Goal: Task Accomplishment & Management: Use online tool/utility

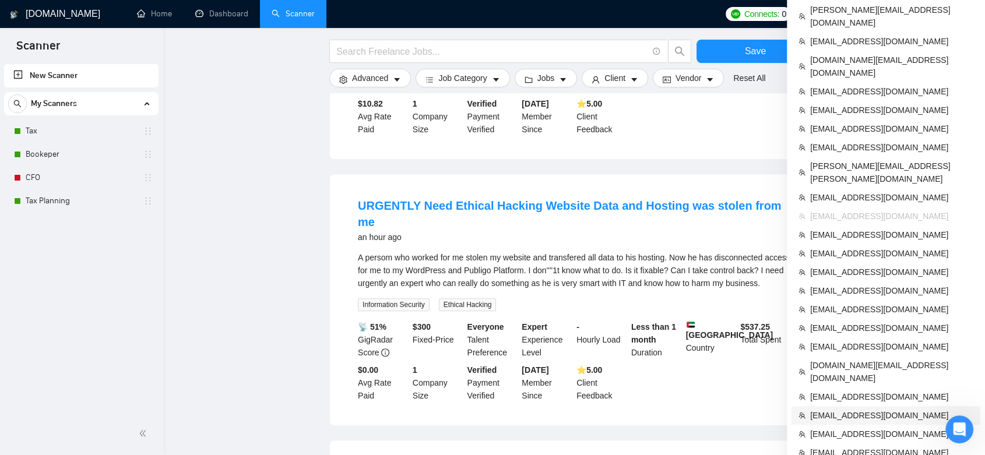
scroll to position [849, 0]
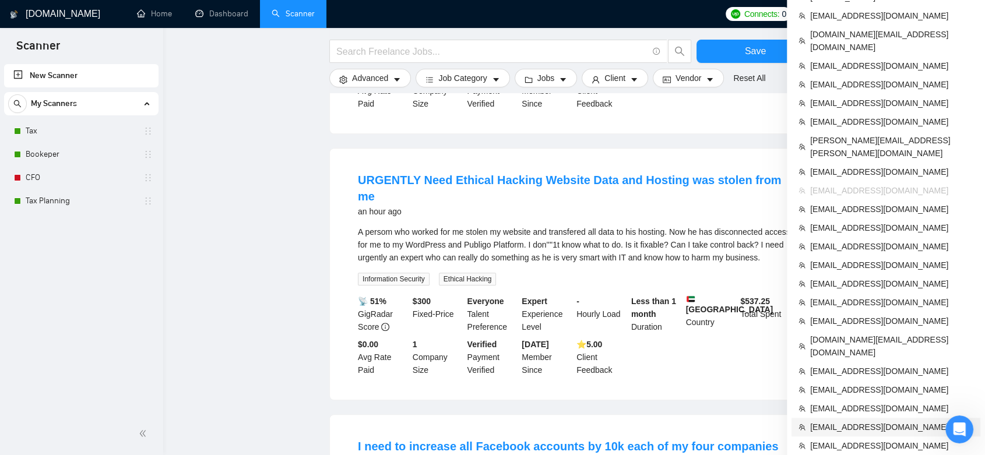
click at [929, 418] on li "[EMAIL_ADDRESS][DOMAIN_NAME]" at bounding box center [886, 427] width 189 height 19
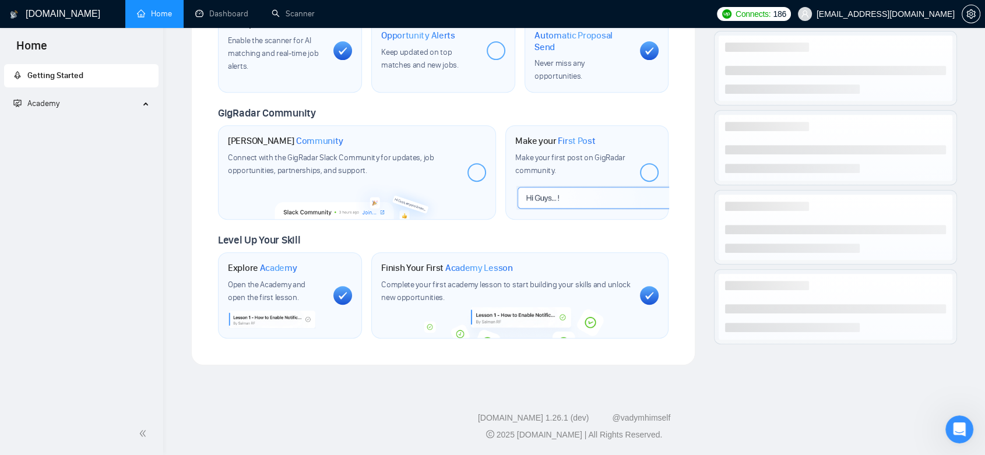
scroll to position [410, 0]
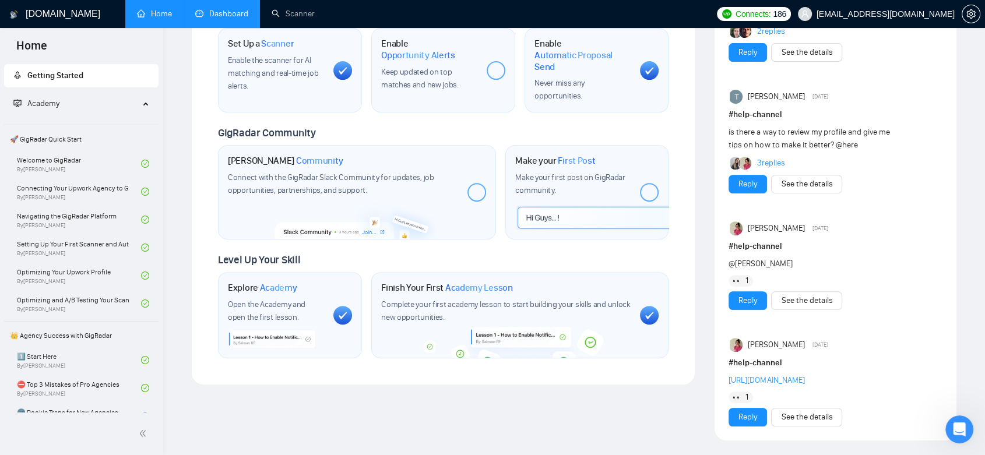
click at [228, 9] on link "Dashboard" at bounding box center [221, 14] width 53 height 10
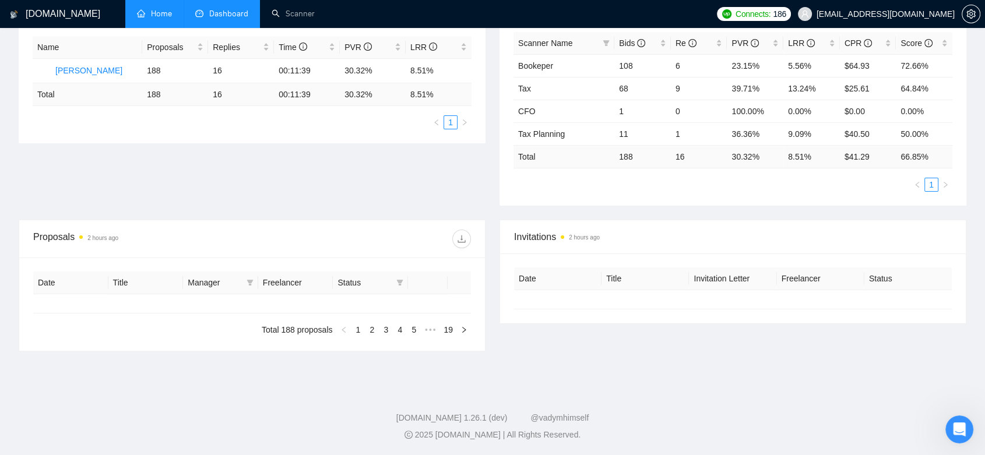
type input "[DATE]"
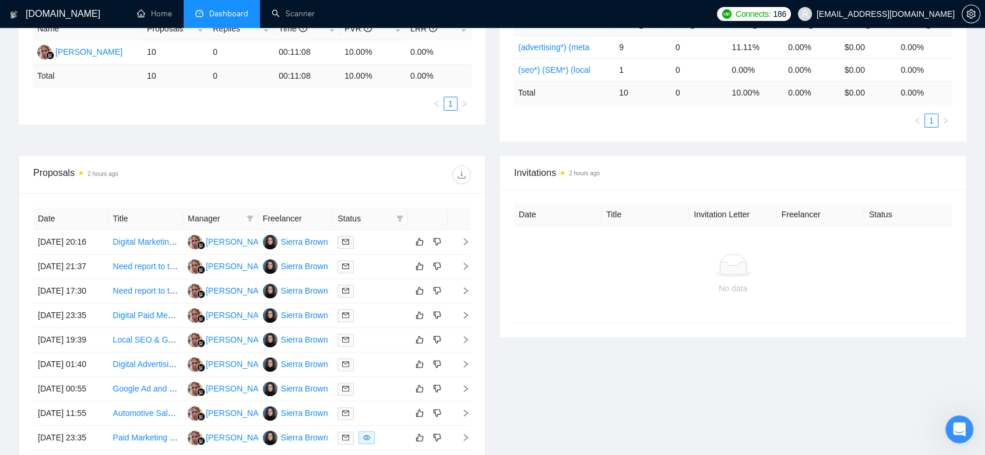
scroll to position [255, 0]
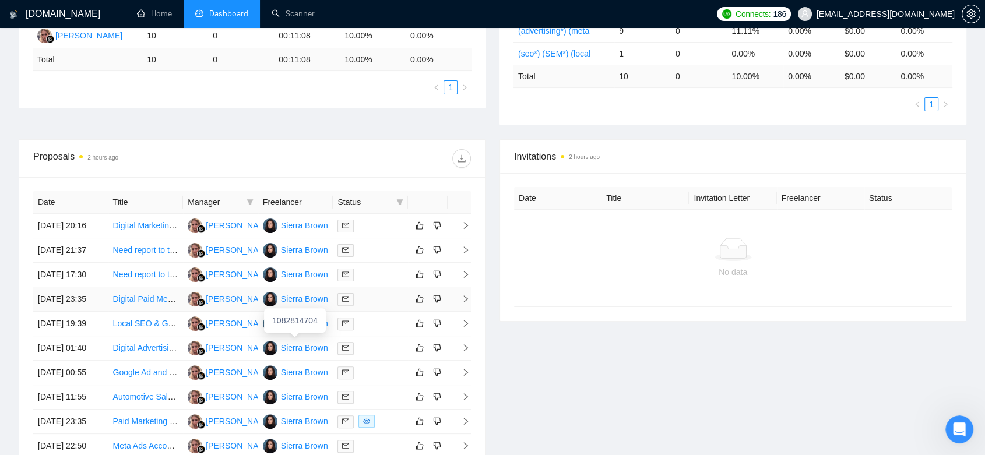
click at [299, 305] on div "Sierra Brown" at bounding box center [304, 299] width 47 height 13
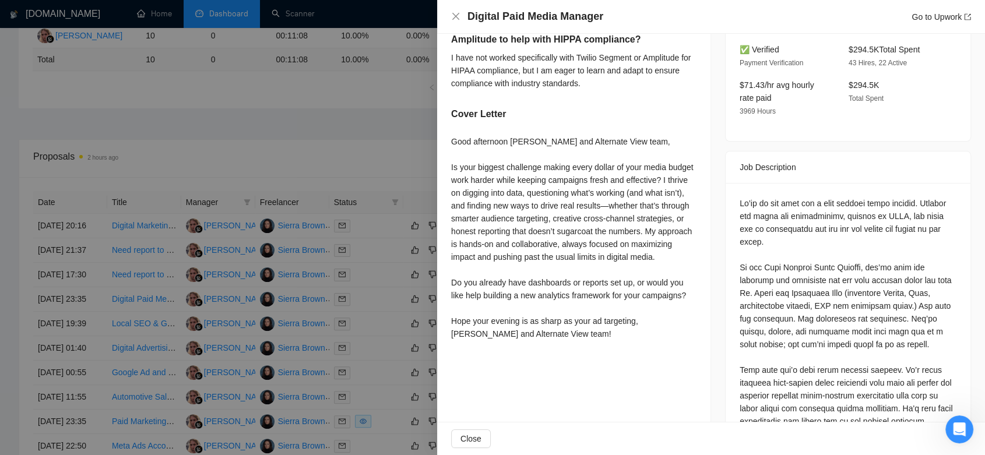
scroll to position [450, 0]
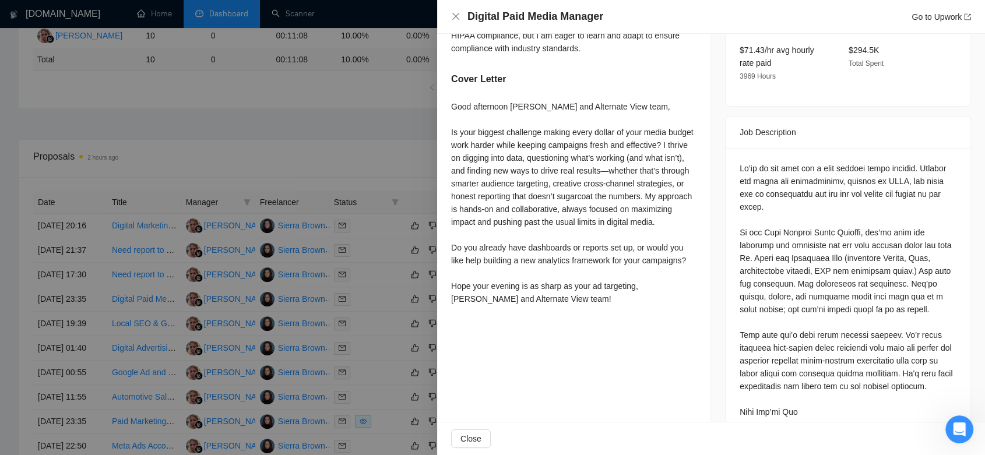
click at [378, 143] on div at bounding box center [492, 227] width 985 height 455
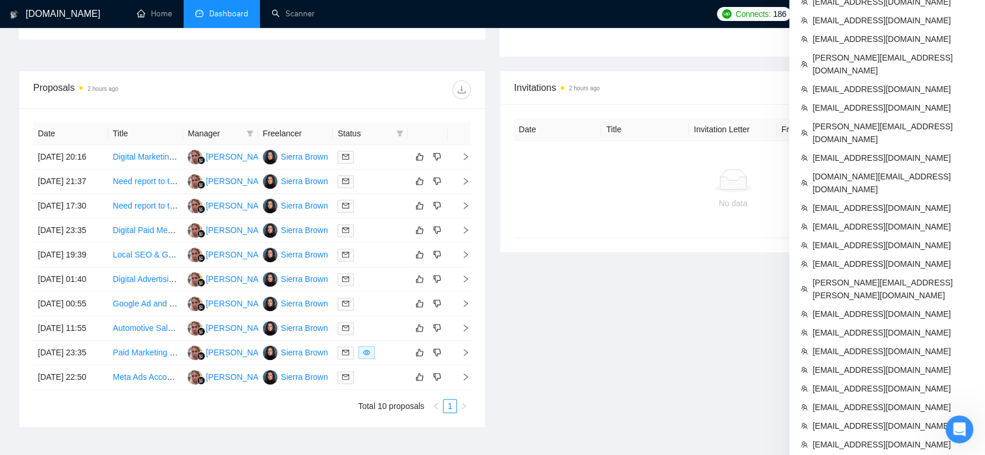
scroll to position [509, 0]
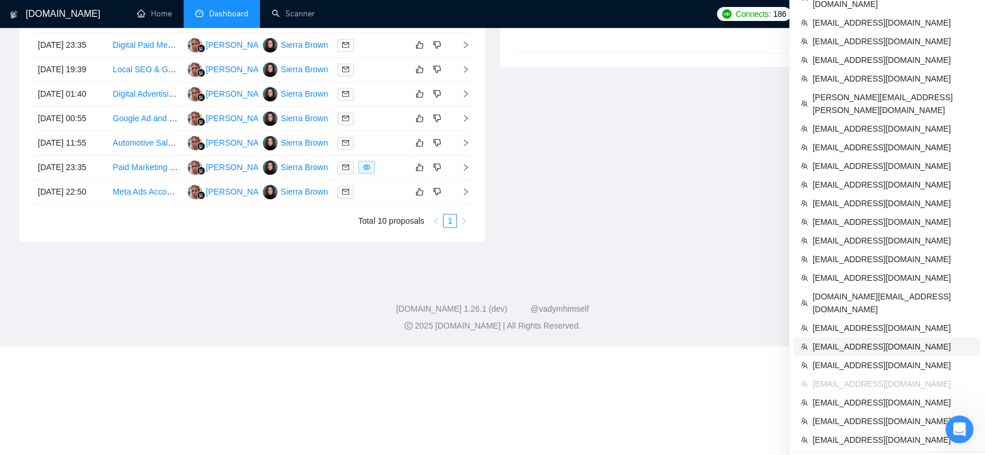
click at [875, 340] on span "[EMAIL_ADDRESS][DOMAIN_NAME]" at bounding box center [893, 346] width 161 height 13
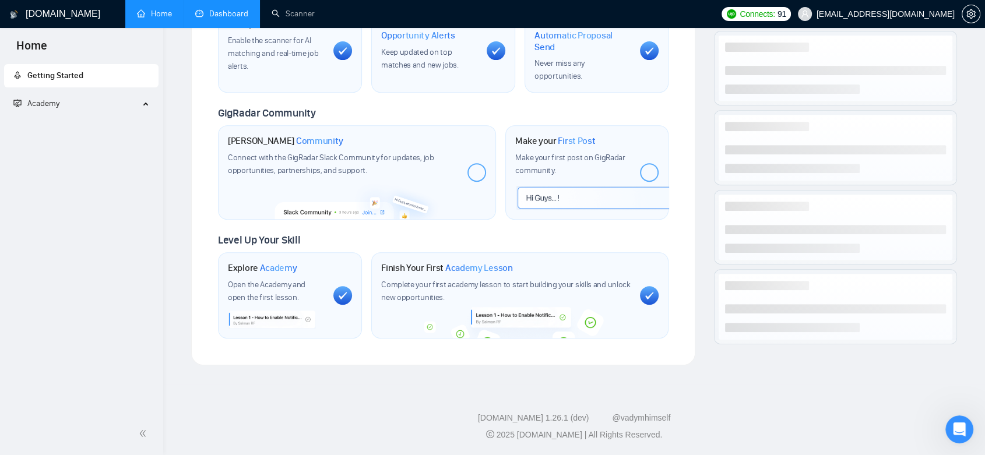
scroll to position [461, 0]
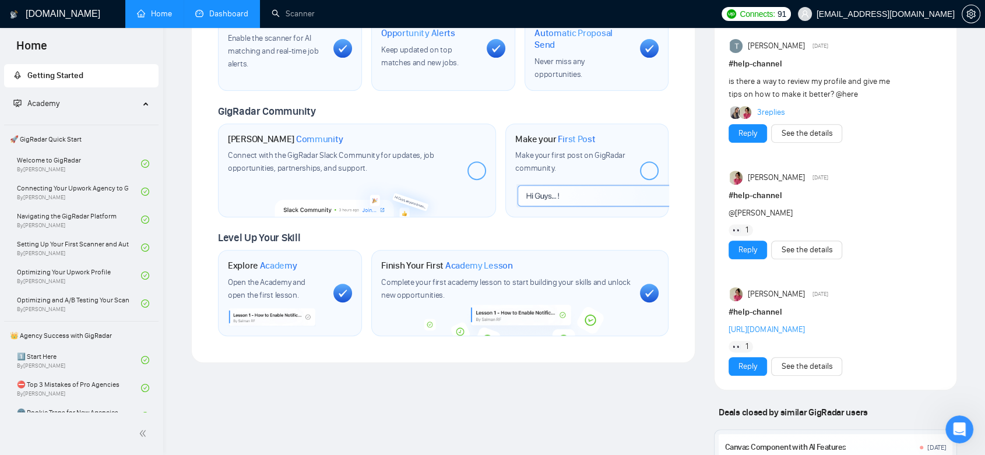
click at [230, 9] on link "Dashboard" at bounding box center [221, 14] width 53 height 10
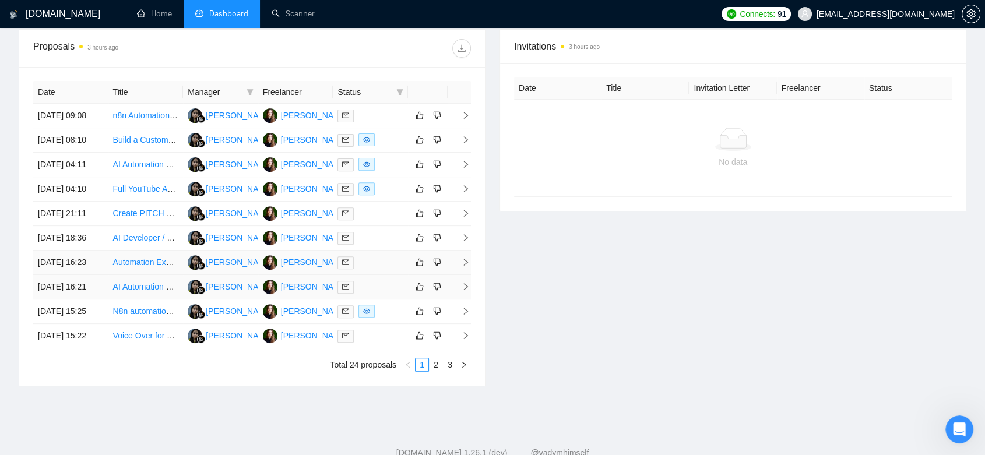
scroll to position [532, 0]
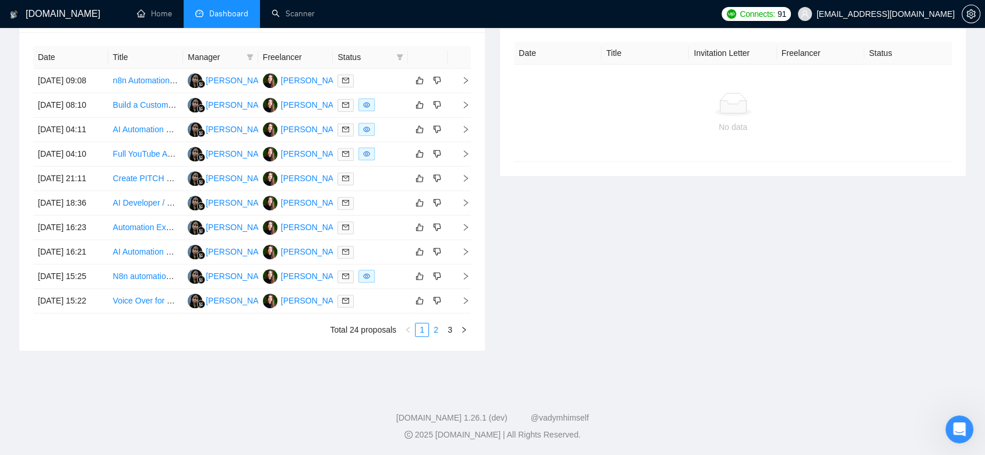
click at [441, 330] on link "2" at bounding box center [436, 330] width 13 height 13
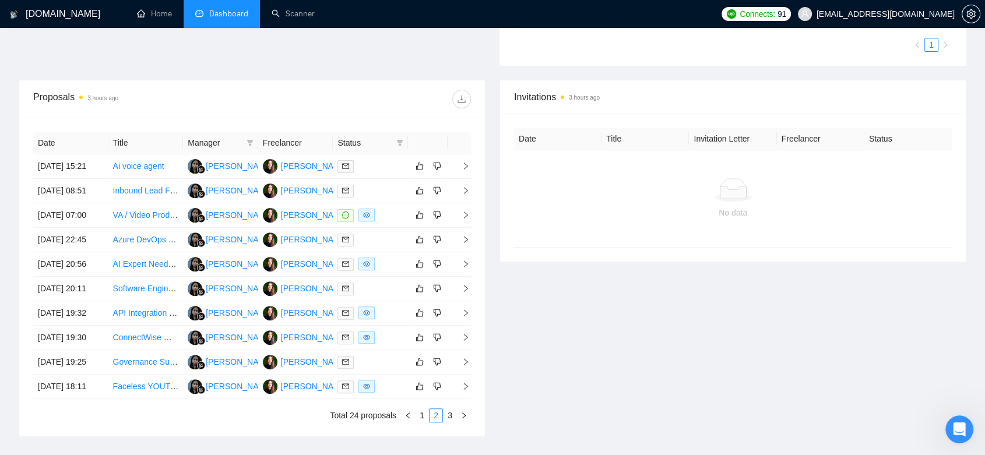
scroll to position [532, 0]
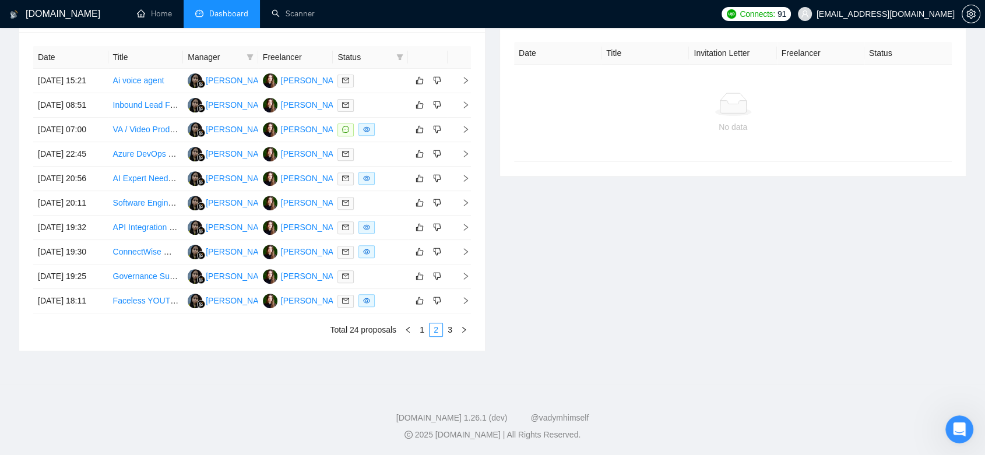
click at [450, 321] on div "Date Title Manager Freelancer Status [DATE] 15:21 Ai voice agent [PERSON_NAME] …" at bounding box center [252, 191] width 438 height 291
drag, startPoint x: 452, startPoint y: 329, endPoint x: 488, endPoint y: 333, distance: 36.4
click at [452, 329] on link "3" at bounding box center [450, 330] width 13 height 13
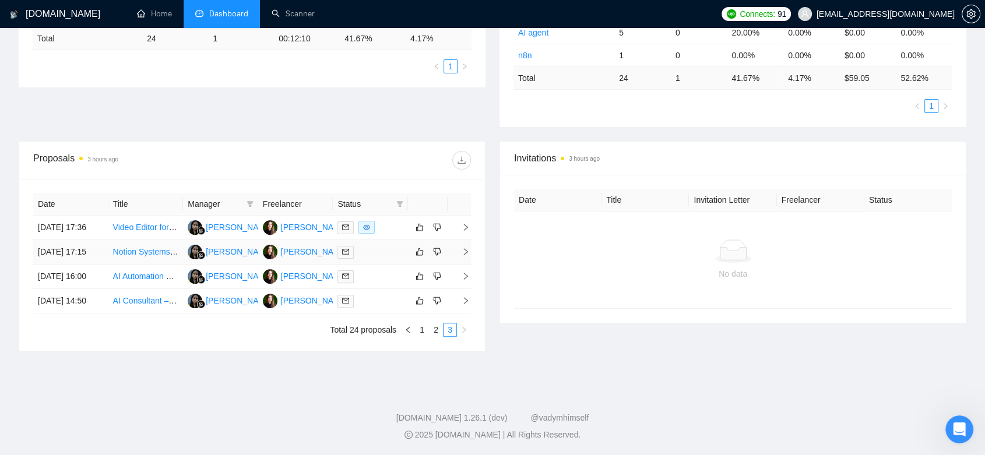
scroll to position [0, 0]
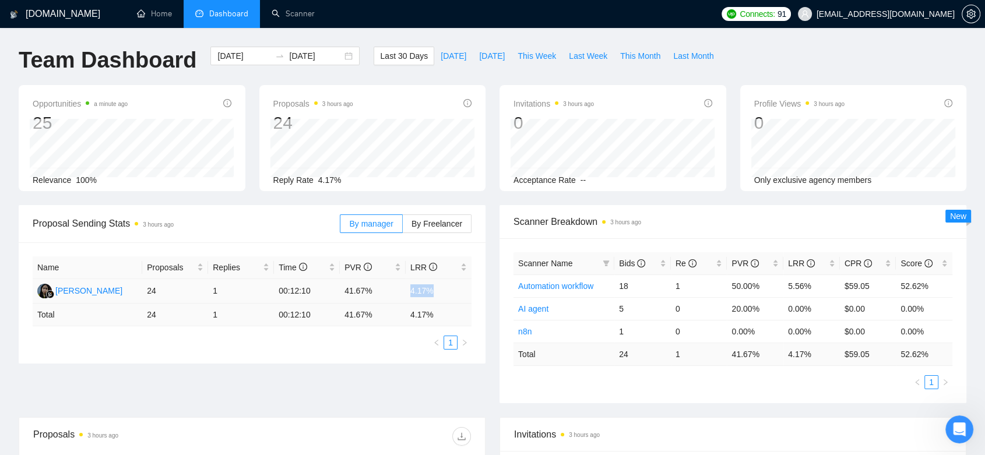
drag, startPoint x: 437, startPoint y: 293, endPoint x: 396, endPoint y: 290, distance: 41.5
click at [396, 290] on tr "[PERSON_NAME] 24 1 00:12:10 41.67% 4.17%" at bounding box center [252, 291] width 439 height 24
copy tr "4.17%"
click at [377, 292] on td "41.67%" at bounding box center [373, 291] width 66 height 24
drag, startPoint x: 370, startPoint y: 291, endPoint x: 342, endPoint y: 291, distance: 28.6
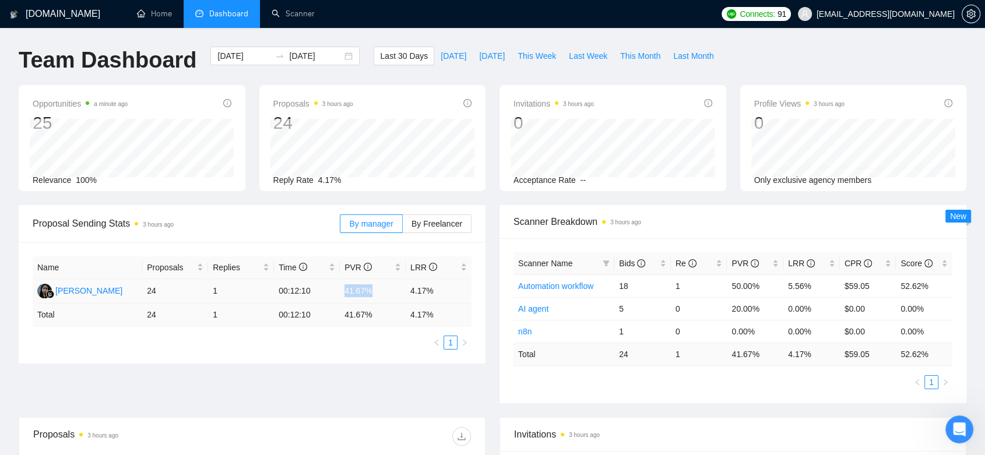
click at [342, 291] on td "41.67%" at bounding box center [373, 291] width 66 height 24
copy td "41.67%"
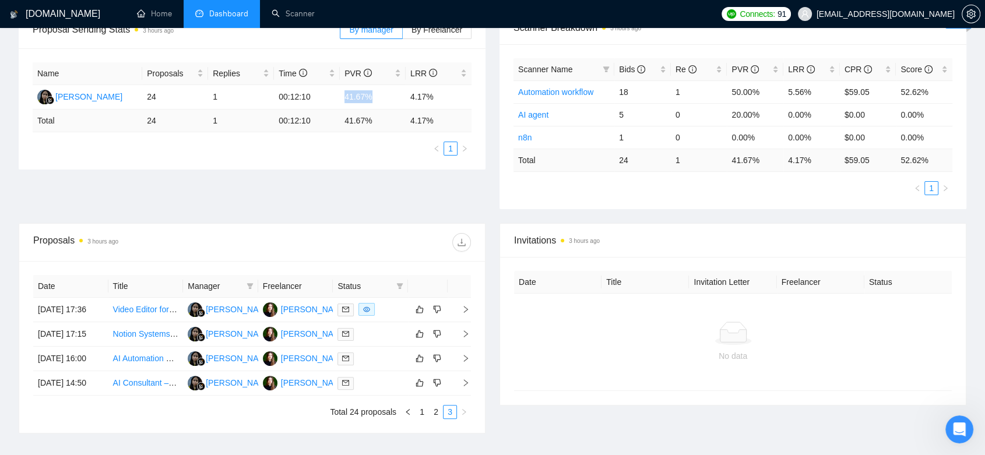
scroll to position [259, 0]
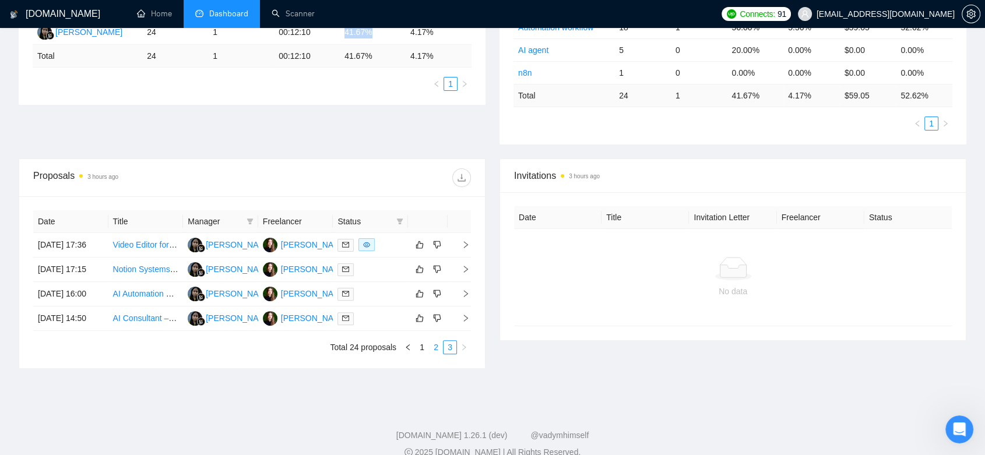
click at [435, 354] on link "2" at bounding box center [436, 347] width 13 height 13
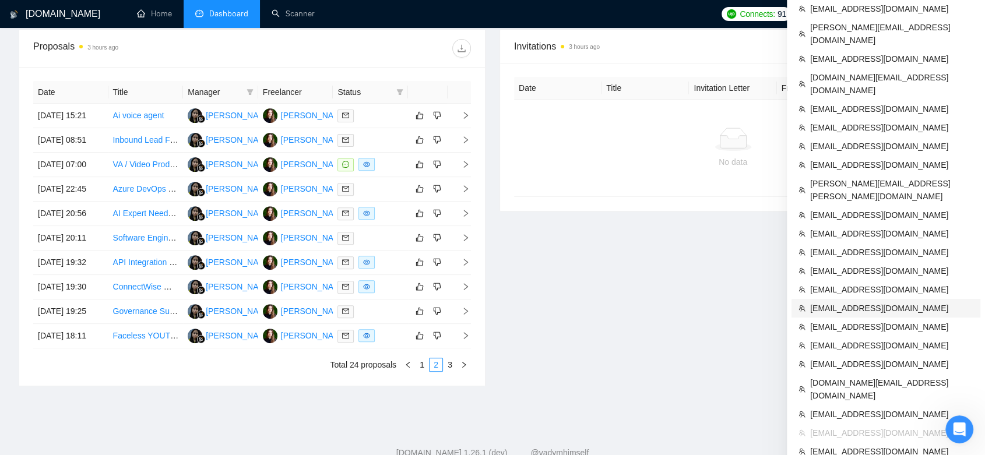
scroll to position [453, 0]
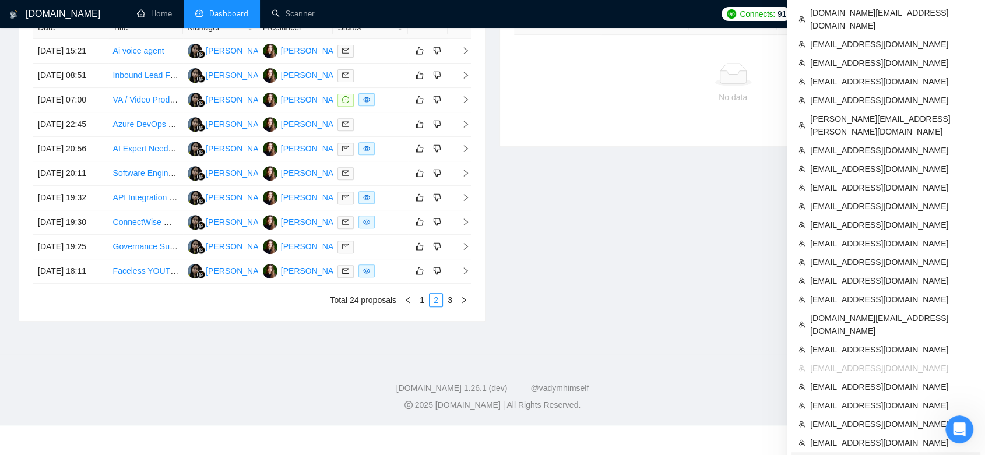
click at [890, 455] on span "[EMAIL_ADDRESS][DOMAIN_NAME]" at bounding box center [891, 461] width 163 height 13
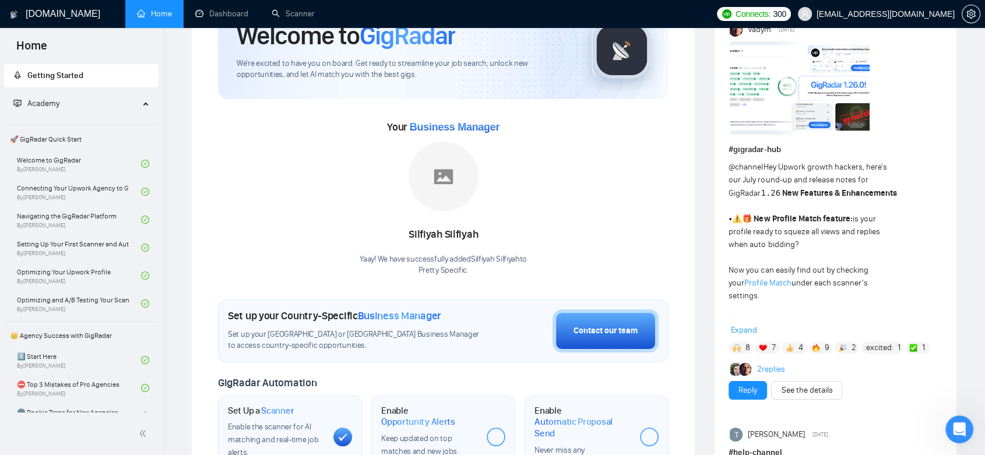
scroll to position [8, 0]
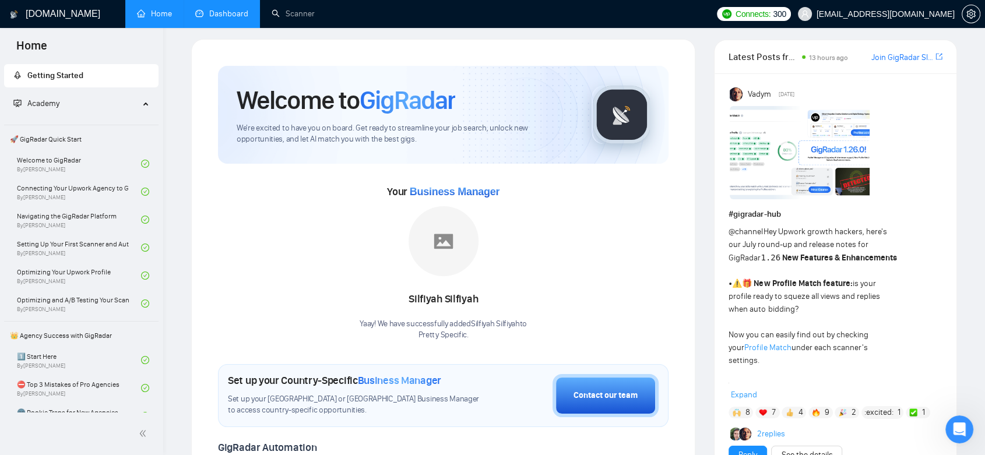
click at [228, 17] on link "Dashboard" at bounding box center [221, 14] width 53 height 10
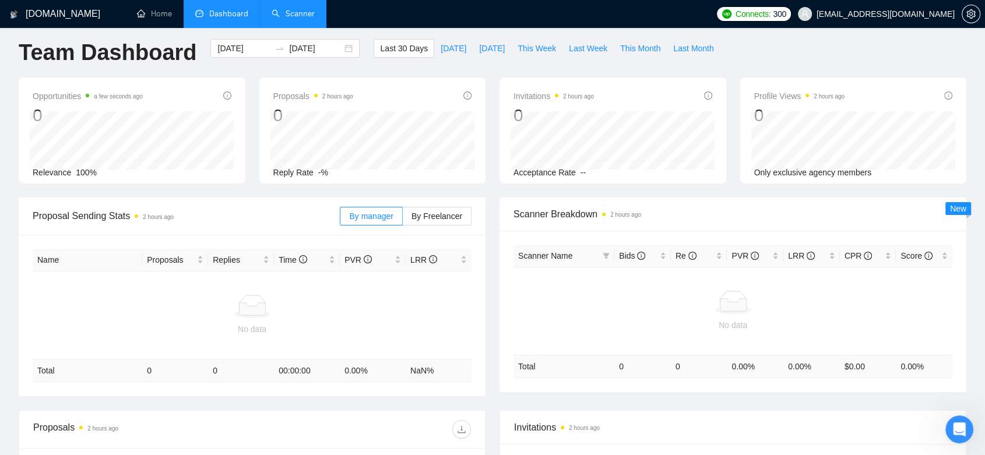
click at [290, 13] on link "Scanner" at bounding box center [293, 14] width 43 height 10
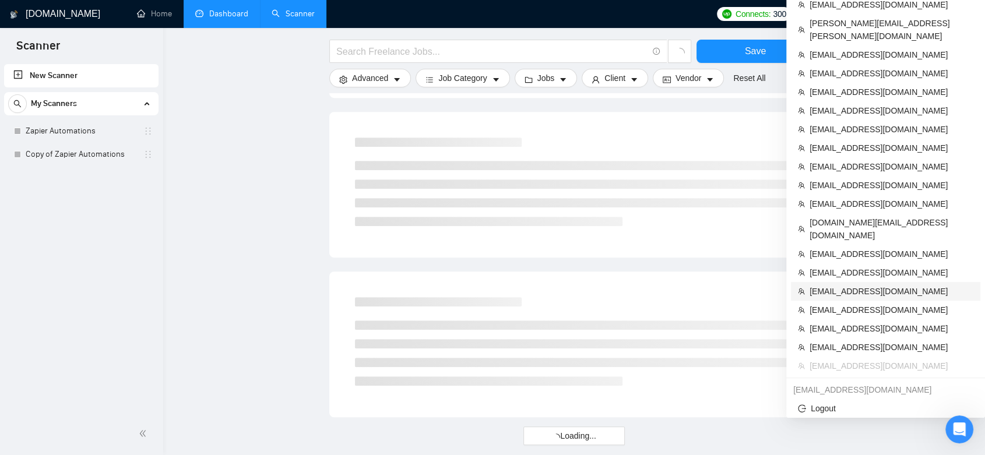
scroll to position [518, 0]
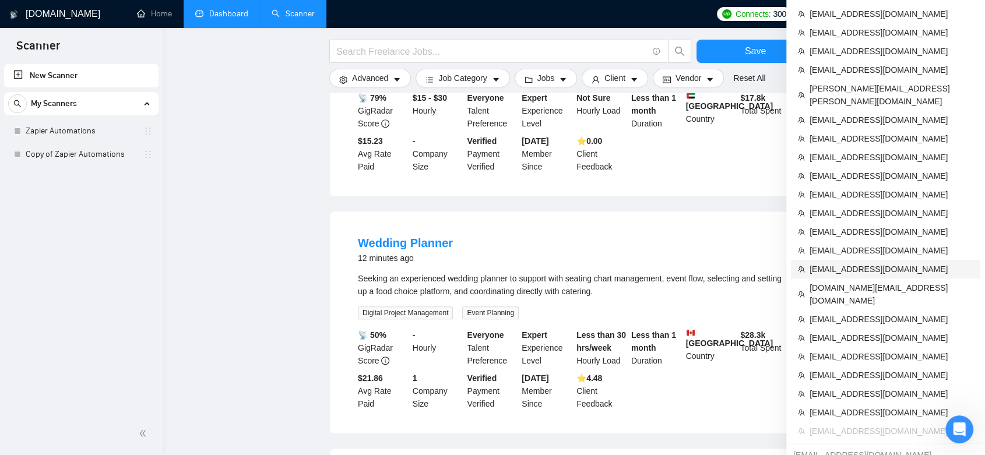
click at [887, 263] on span "[EMAIL_ADDRESS][DOMAIN_NAME]" at bounding box center [892, 269] width 164 height 13
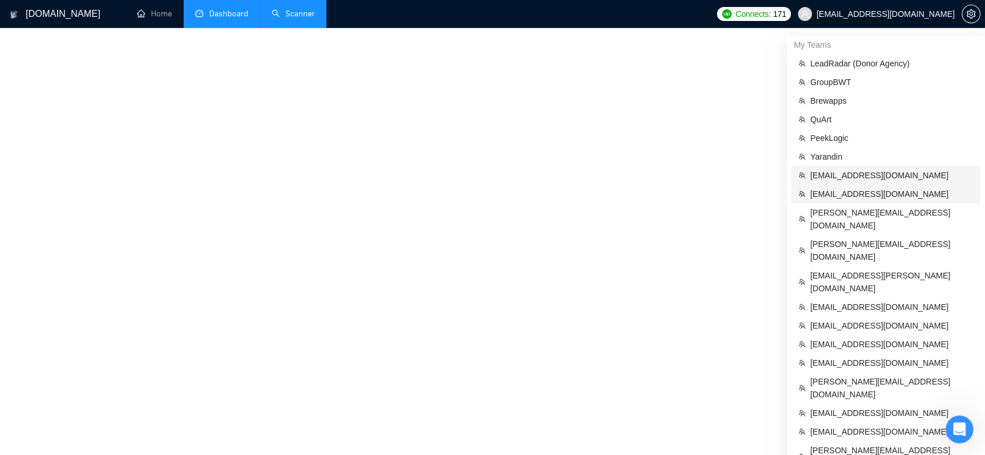
scroll to position [461, 0]
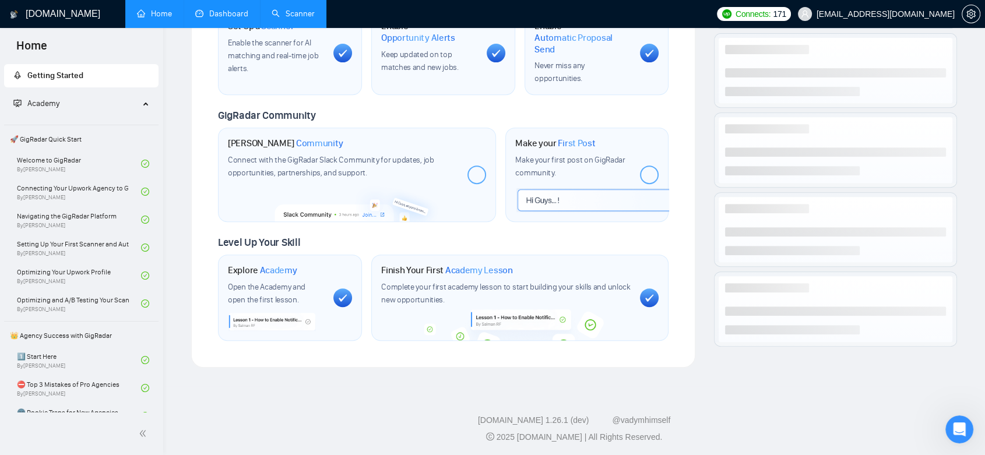
click at [233, 19] on link "Dashboard" at bounding box center [221, 14] width 53 height 10
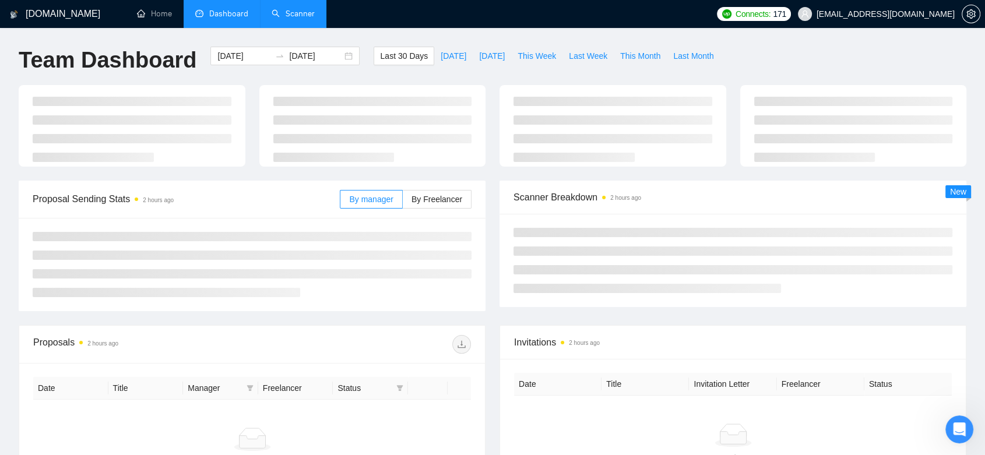
type input "[DATE]"
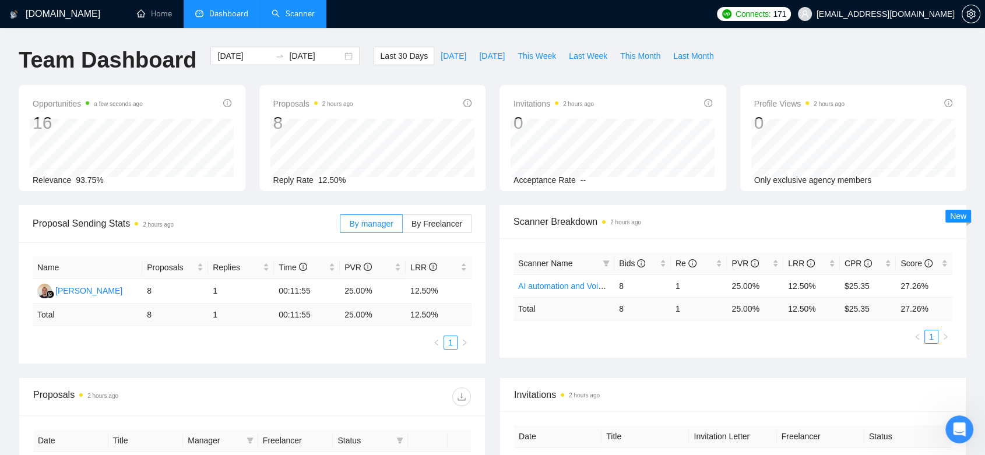
click at [303, 13] on link "Scanner" at bounding box center [293, 14] width 43 height 10
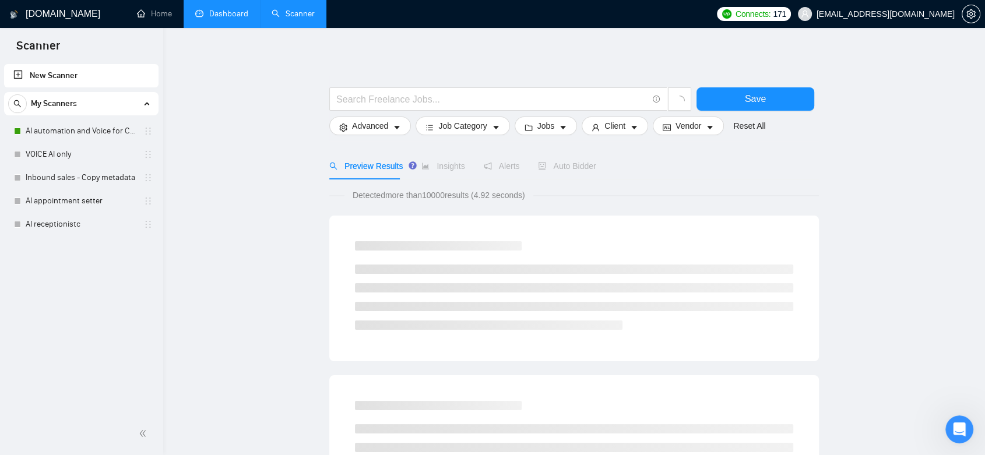
click at [222, 17] on link "Dashboard" at bounding box center [221, 14] width 53 height 10
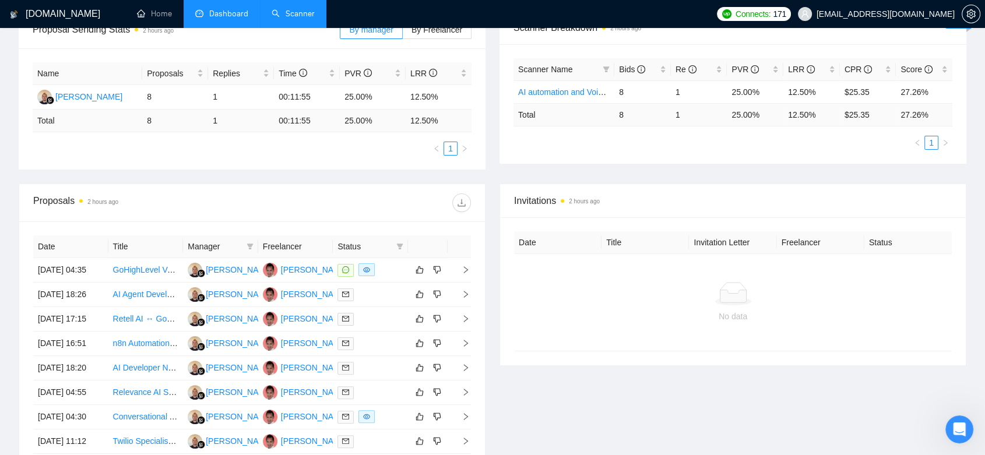
scroll to position [129, 0]
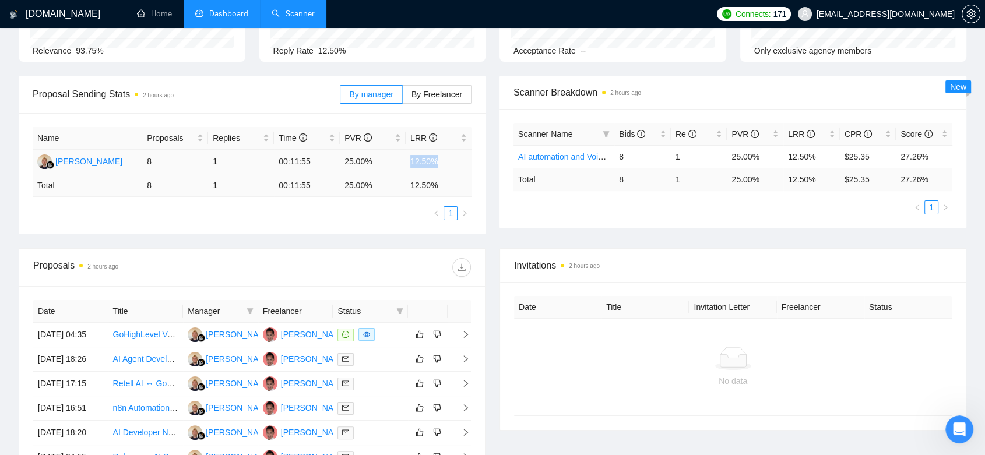
drag, startPoint x: 439, startPoint y: 164, endPoint x: 409, endPoint y: 162, distance: 29.8
click at [409, 162] on td "12.50%" at bounding box center [439, 162] width 66 height 24
copy td "12.50%"
click at [339, 166] on tr "[PERSON_NAME] 8 1 00:11:55 25.00% 12.50%" at bounding box center [252, 162] width 439 height 24
copy tr "25.00%"
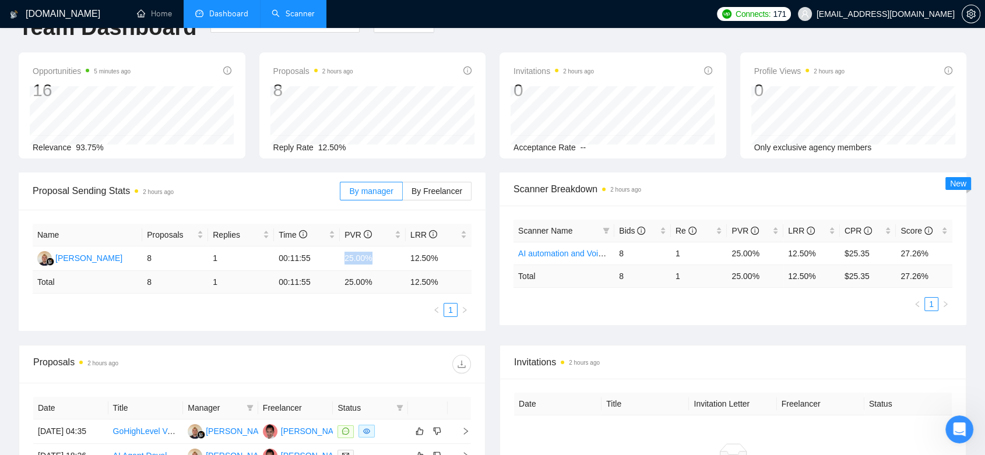
scroll to position [0, 0]
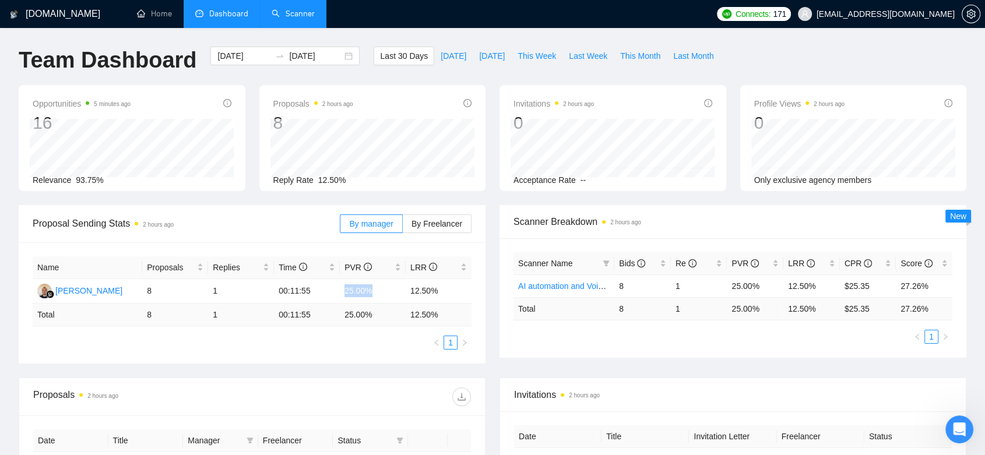
click at [303, 13] on link "Scanner" at bounding box center [293, 14] width 43 height 10
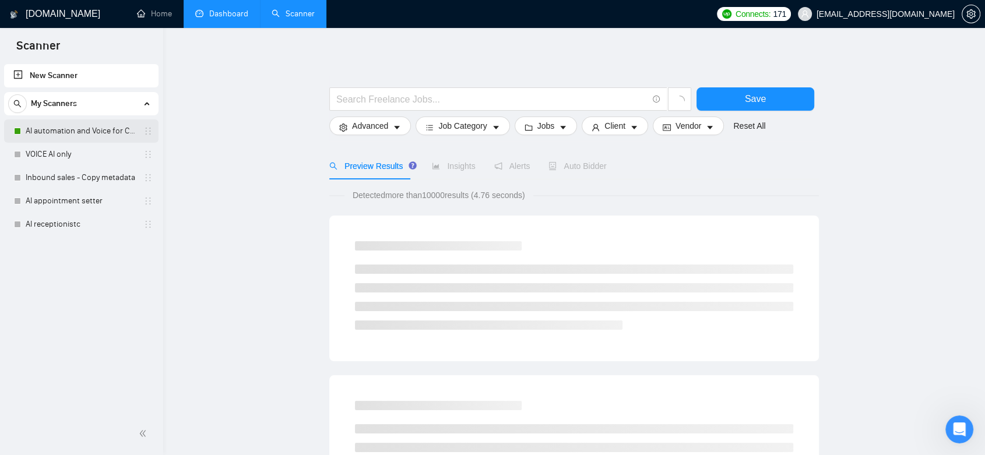
click at [125, 131] on link "AI automation and Voice for CRM & Booking" at bounding box center [81, 130] width 111 height 23
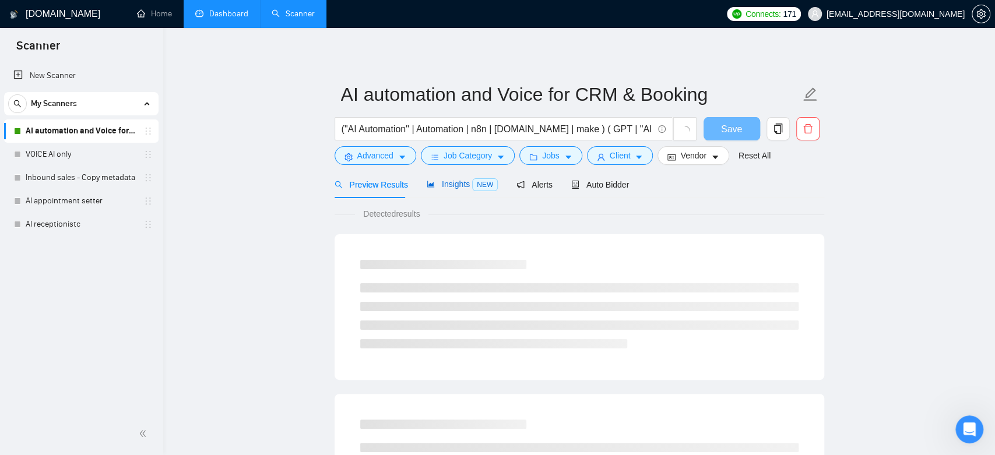
click at [458, 187] on span "Insights NEW" at bounding box center [462, 184] width 71 height 9
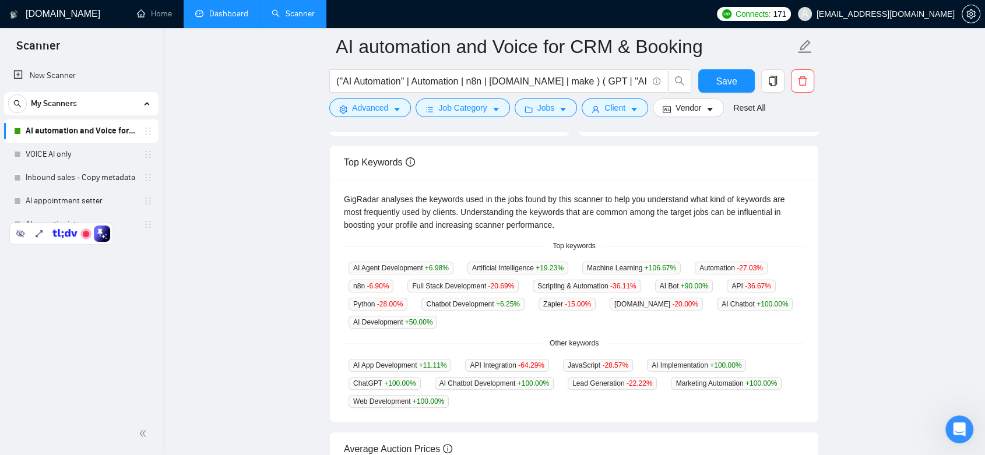
scroll to position [205, 0]
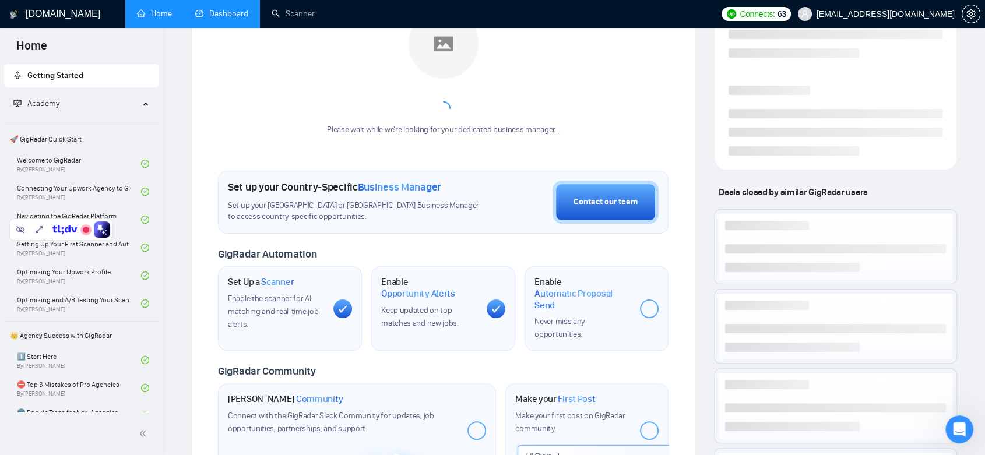
click at [238, 9] on link "Dashboard" at bounding box center [221, 14] width 53 height 10
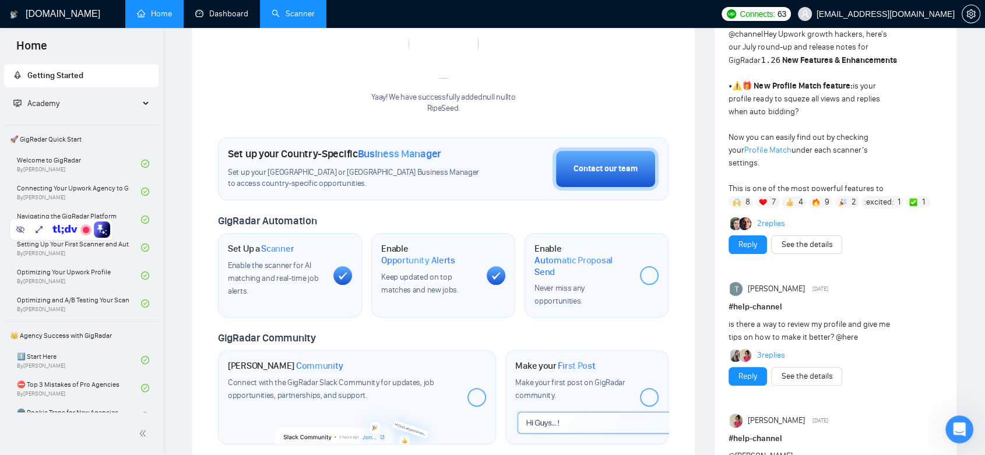
click at [305, 9] on link "Scanner" at bounding box center [293, 14] width 43 height 10
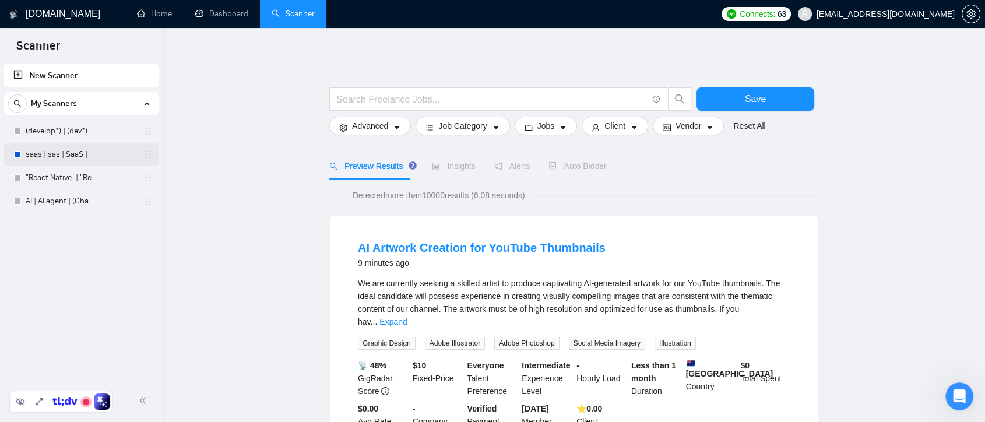
click at [87, 156] on link "saas | sas | SaaS |" at bounding box center [81, 154] width 111 height 23
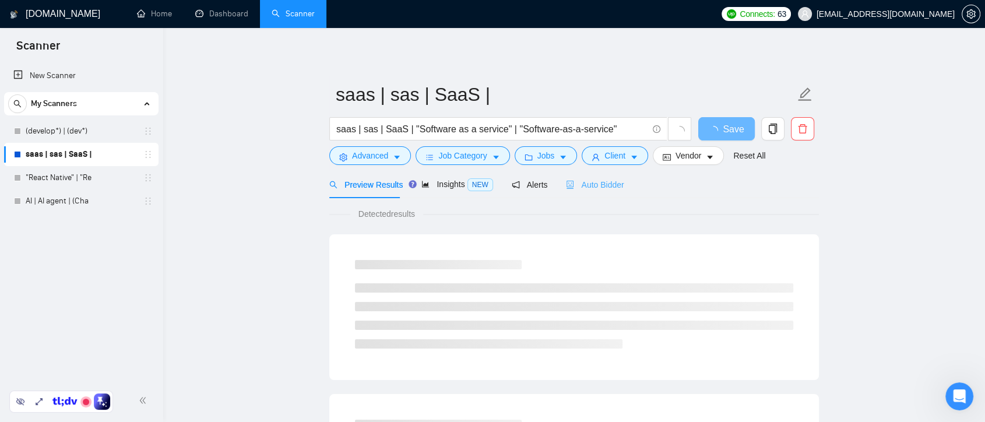
click at [614, 192] on div "Auto Bidder" at bounding box center [595, 184] width 58 height 27
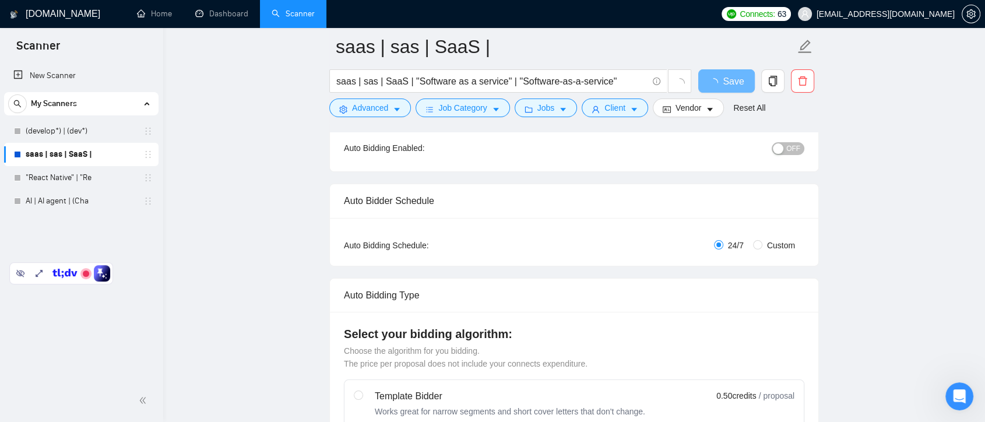
scroll to position [124, 0]
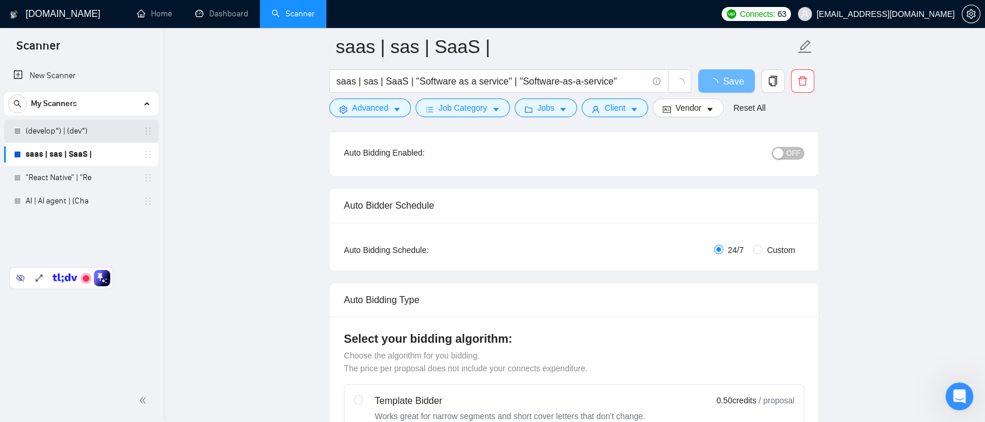
click at [99, 131] on link "(develop*) | (dev*)" at bounding box center [81, 130] width 111 height 23
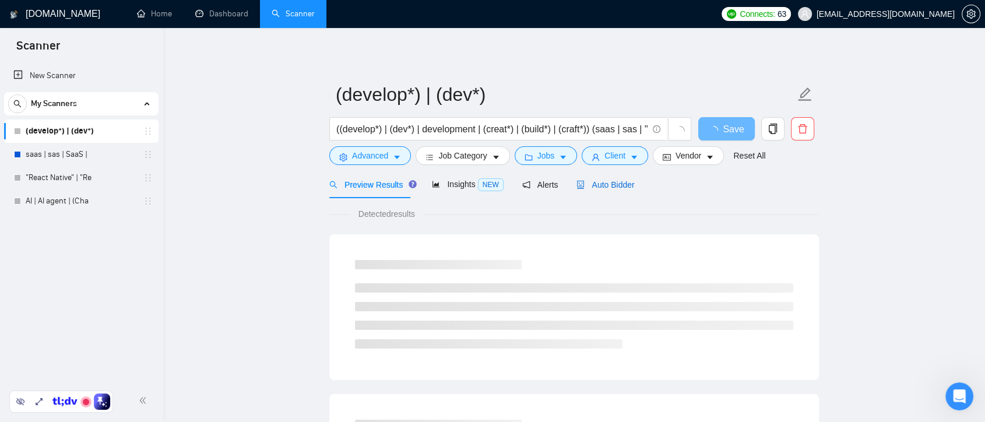
click at [593, 185] on span "Auto Bidder" at bounding box center [605, 184] width 58 height 9
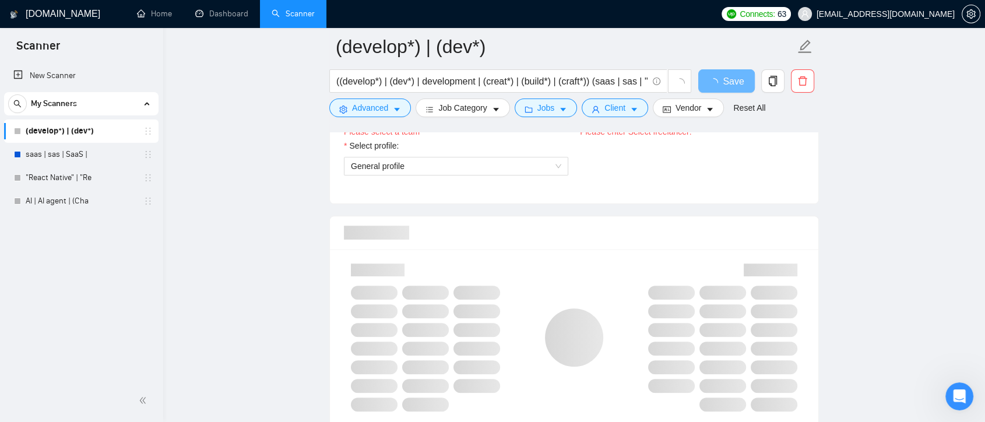
scroll to position [64, 0]
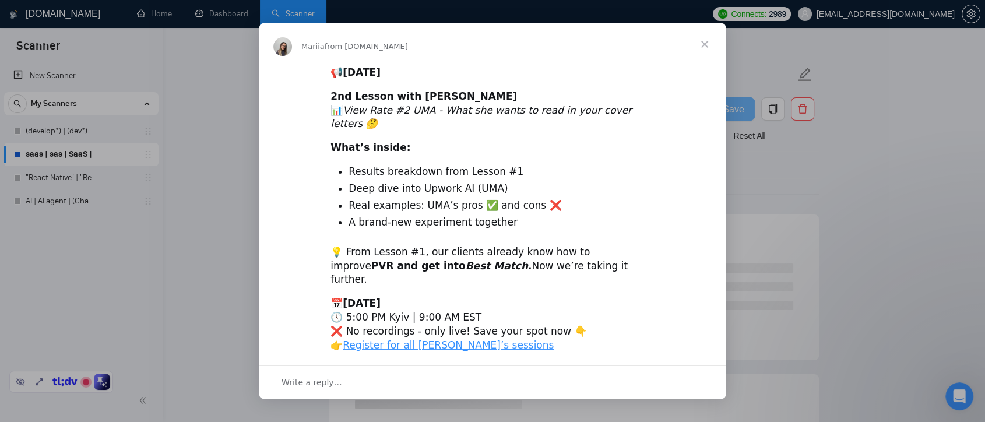
click at [704, 59] on span "Close" at bounding box center [705, 44] width 42 height 42
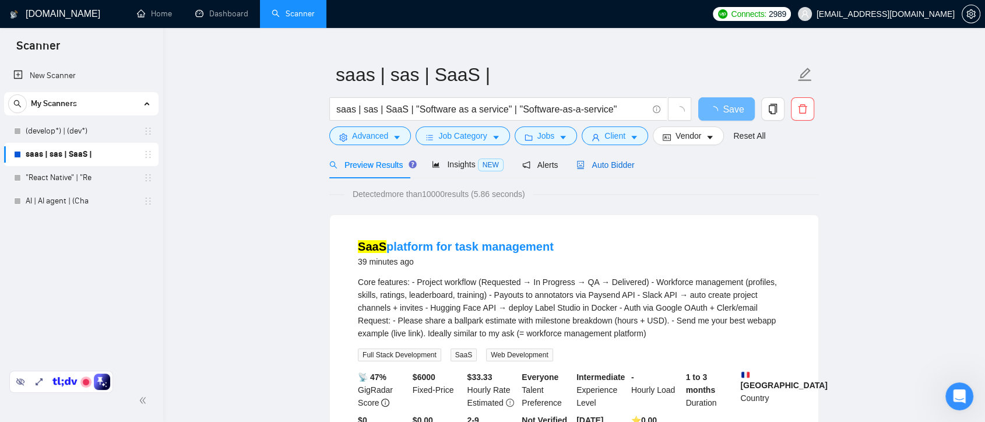
click at [607, 162] on span "Auto Bidder" at bounding box center [605, 164] width 58 height 9
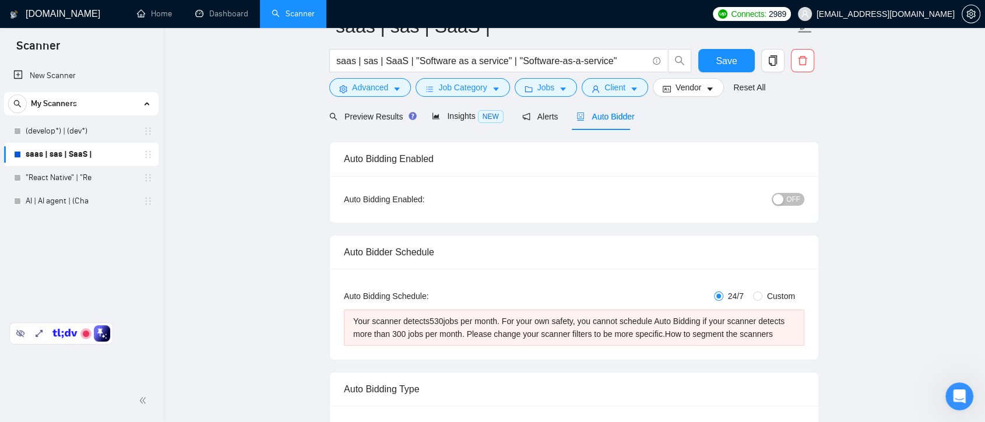
scroll to position [38, 0]
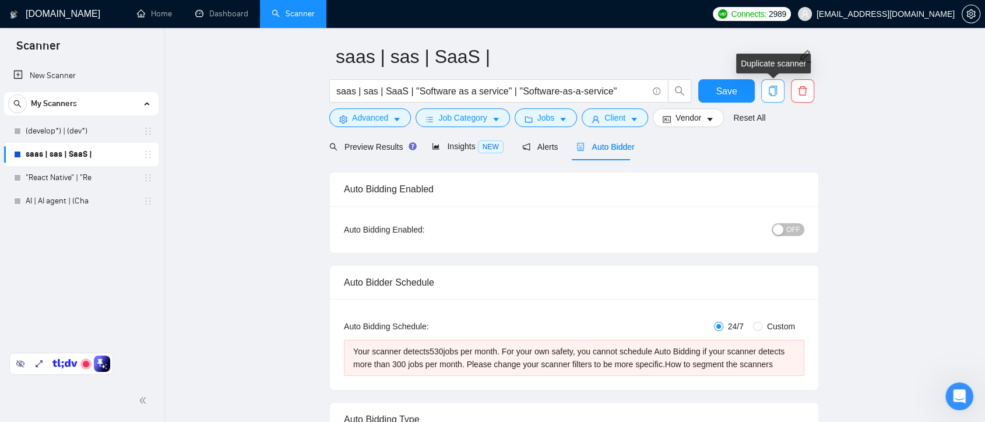
click at [774, 92] on icon "copy" at bounding box center [773, 91] width 10 height 10
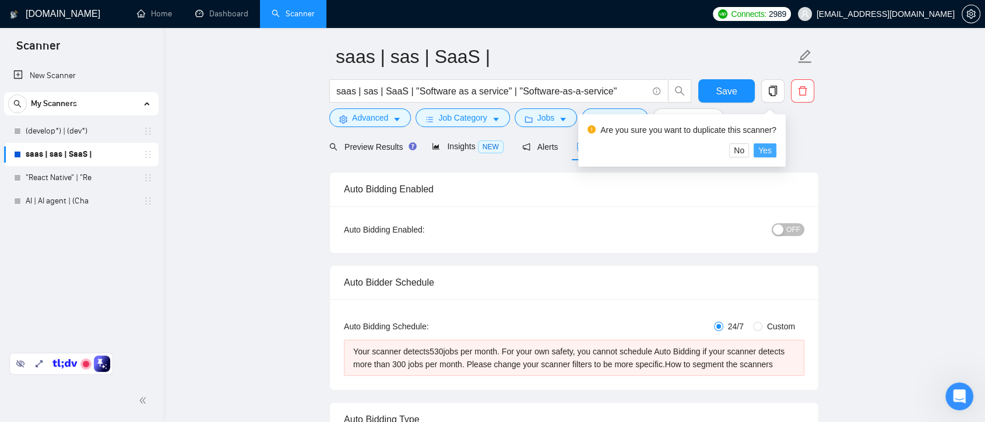
click at [761, 148] on span "Yes" at bounding box center [764, 150] width 13 height 13
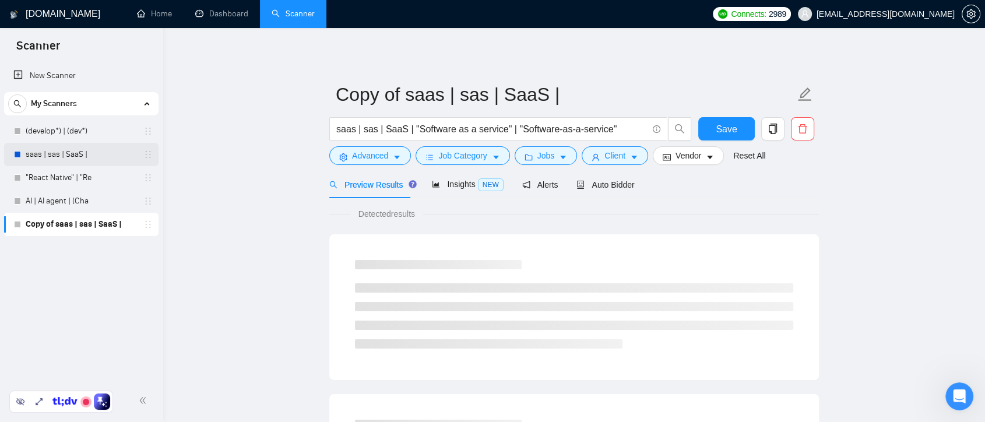
click at [98, 153] on link "saas | sas | SaaS |" at bounding box center [81, 154] width 111 height 23
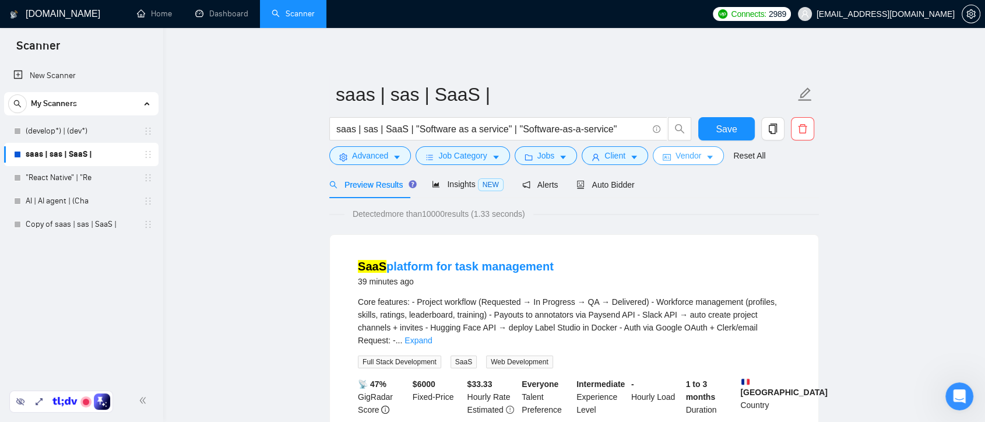
click at [696, 154] on span "Vendor" at bounding box center [689, 155] width 26 height 13
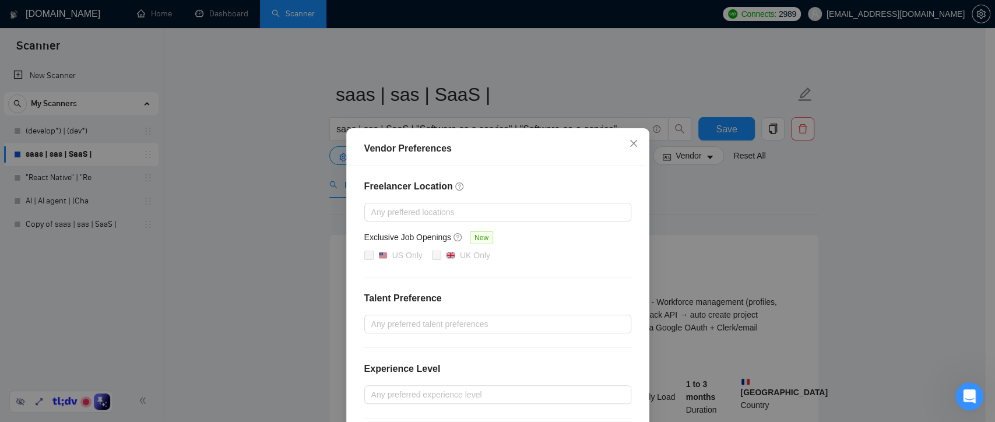
scroll to position [52, 0]
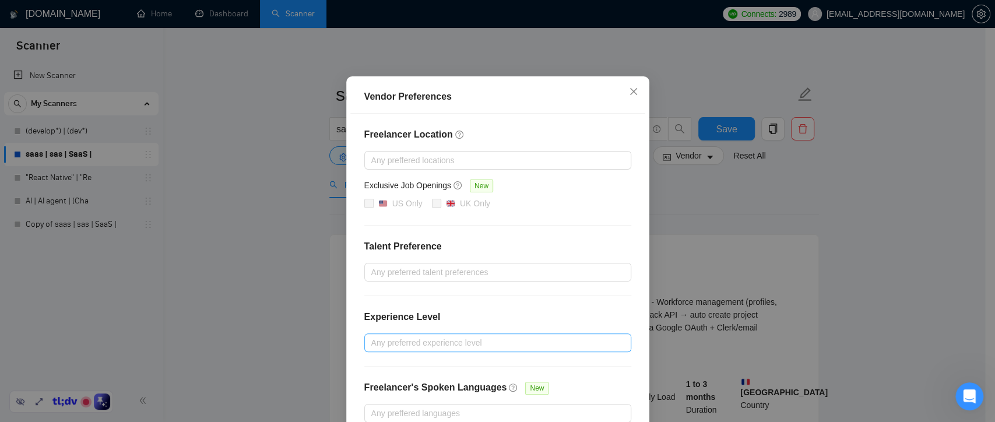
click at [515, 336] on div at bounding box center [491, 343] width 249 height 14
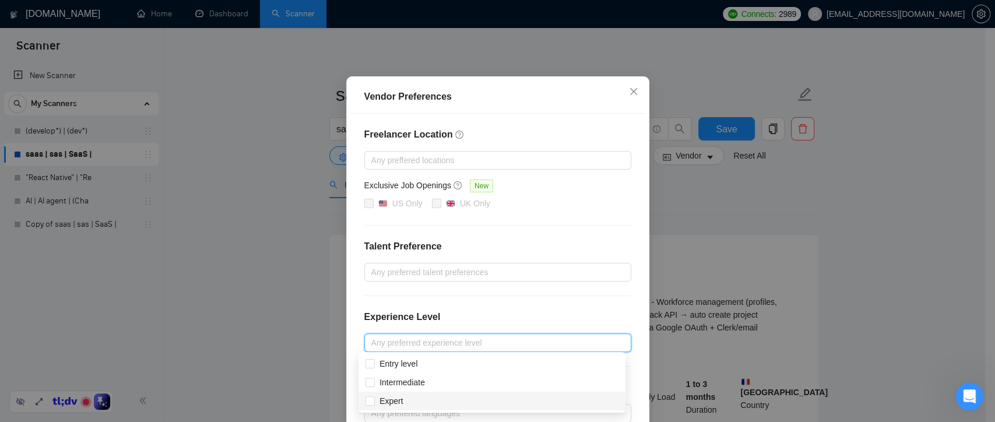
click at [364, 405] on div "Expert" at bounding box center [491, 401] width 267 height 19
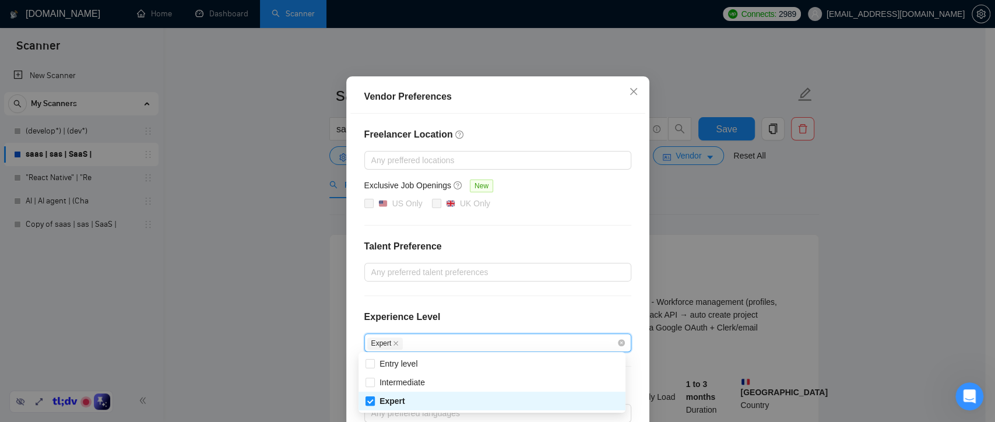
click at [370, 405] on span at bounding box center [369, 400] width 9 height 9
click at [370, 405] on input "Expert" at bounding box center [369, 400] width 8 height 8
checkbox input "true"
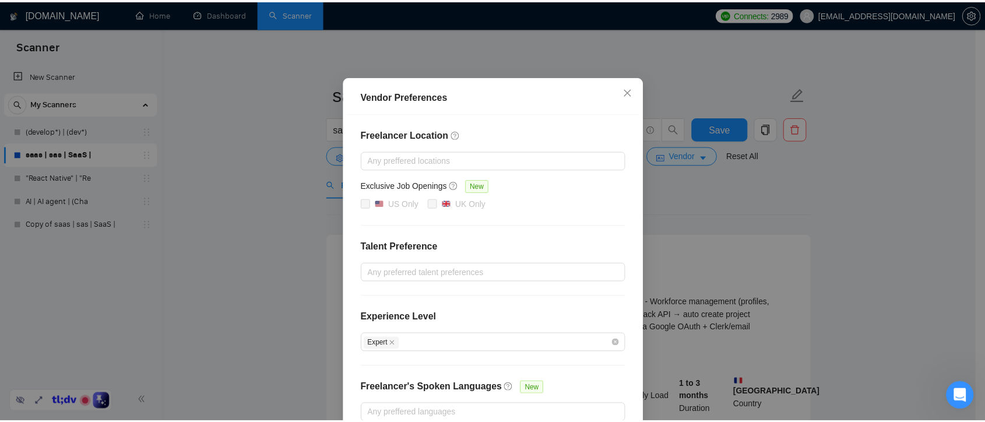
scroll to position [117, 0]
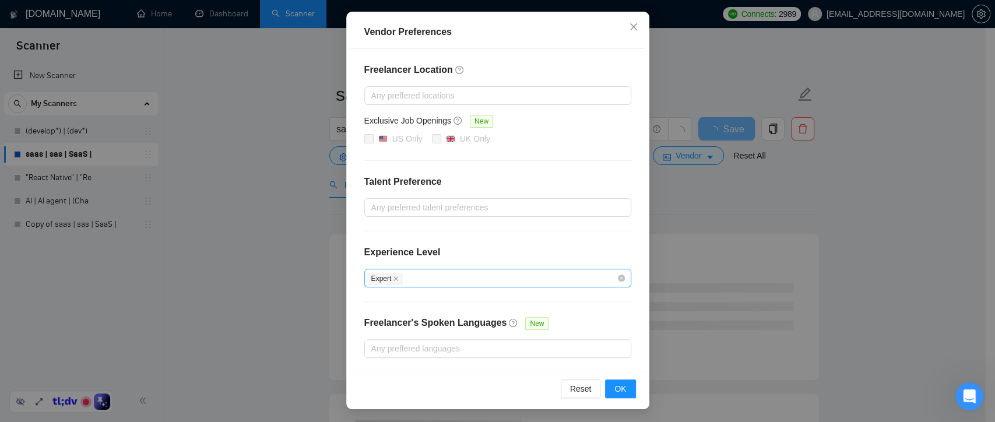
click at [420, 275] on div "Expert" at bounding box center [491, 278] width 249 height 14
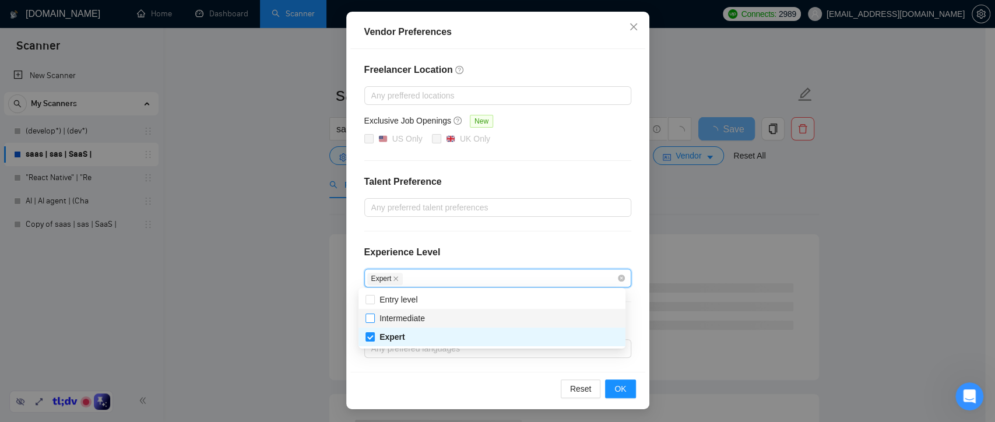
click at [371, 320] on input "Intermediate" at bounding box center [369, 318] width 8 height 8
checkbox input "true"
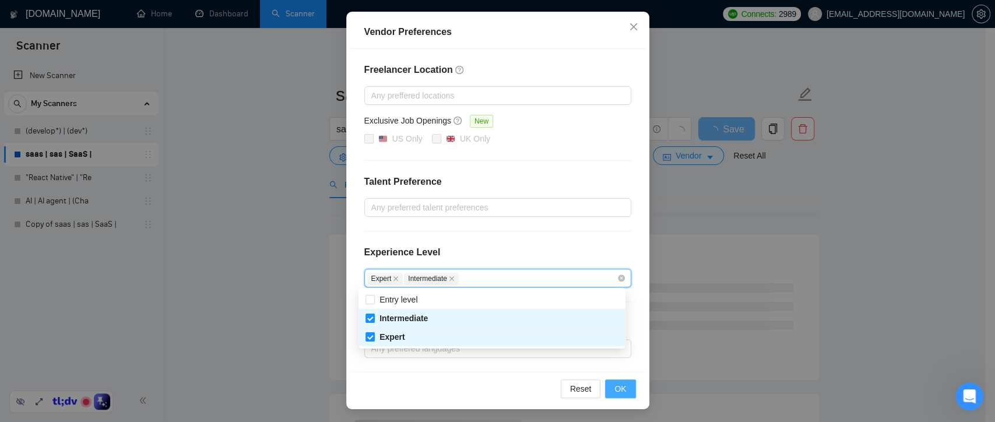
click at [614, 387] on span "OK" at bounding box center [620, 388] width 12 height 13
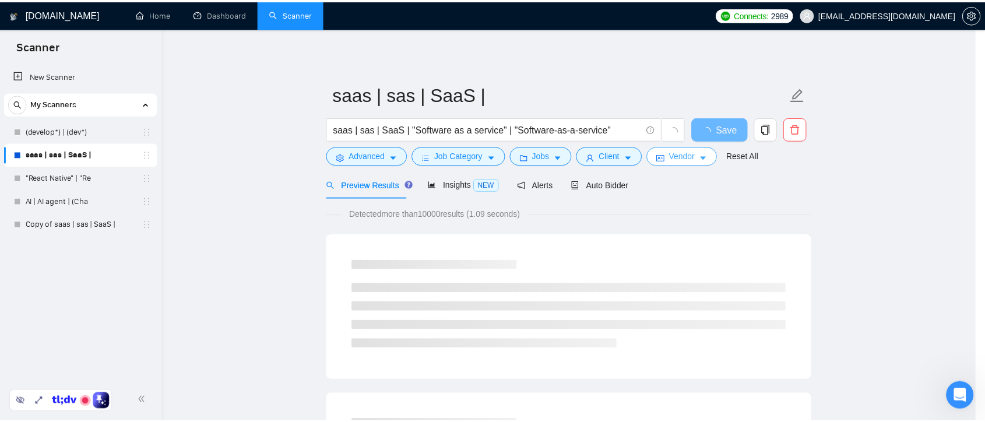
scroll to position [0, 0]
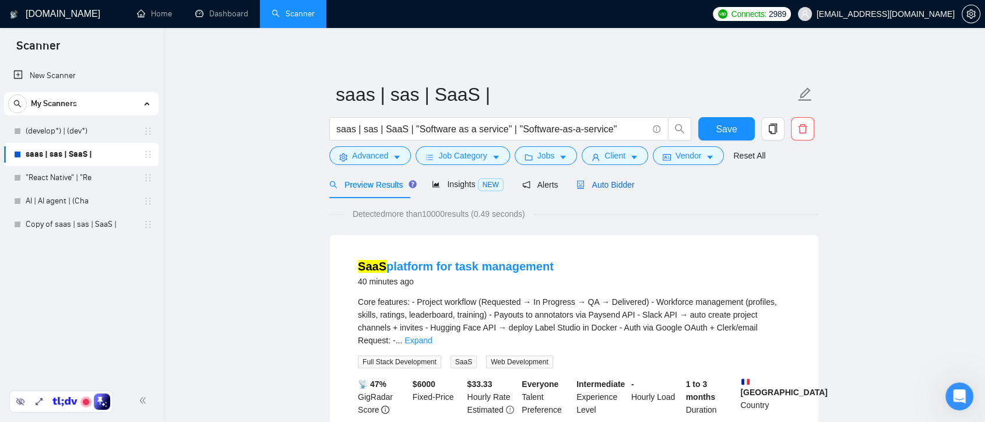
click at [623, 183] on span "Auto Bidder" at bounding box center [605, 184] width 58 height 9
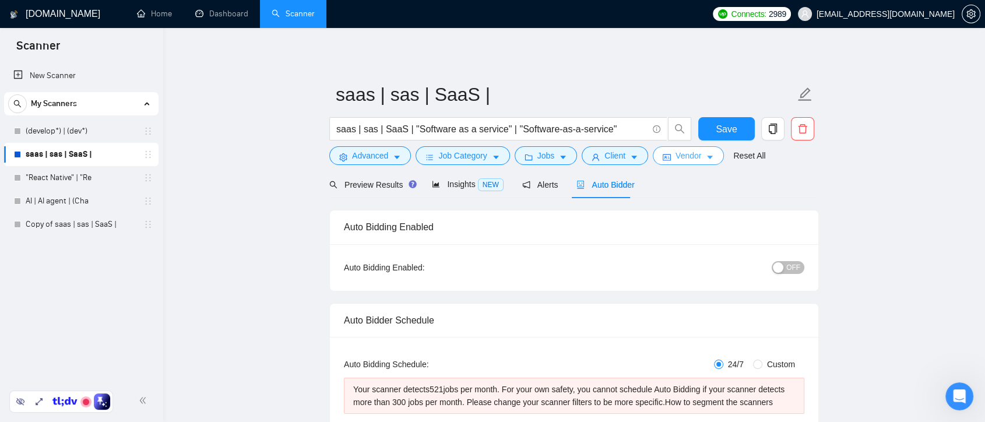
click at [695, 150] on span "Vendor" at bounding box center [689, 155] width 26 height 13
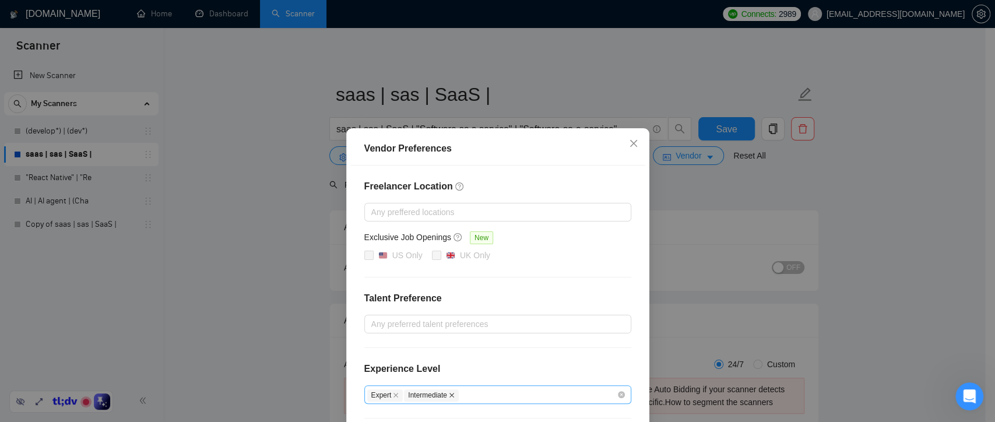
click at [449, 393] on icon "close" at bounding box center [451, 395] width 5 height 5
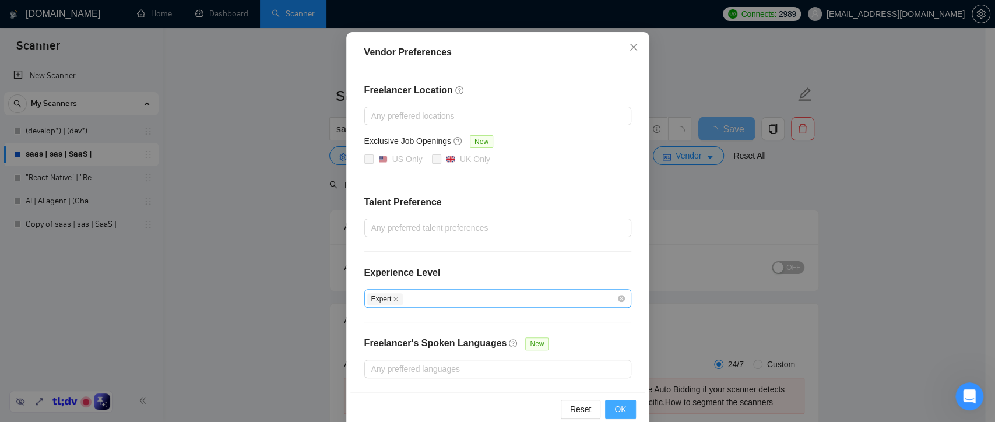
click at [614, 403] on span "OK" at bounding box center [620, 409] width 12 height 13
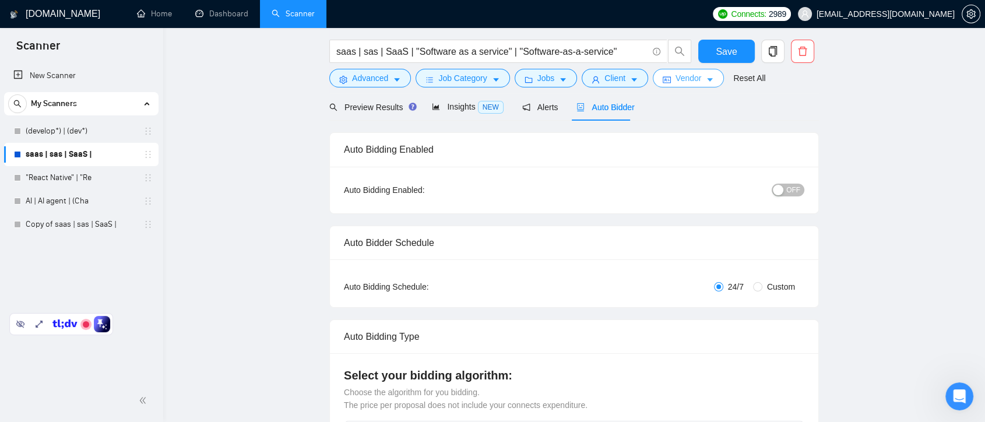
scroll to position [14, 0]
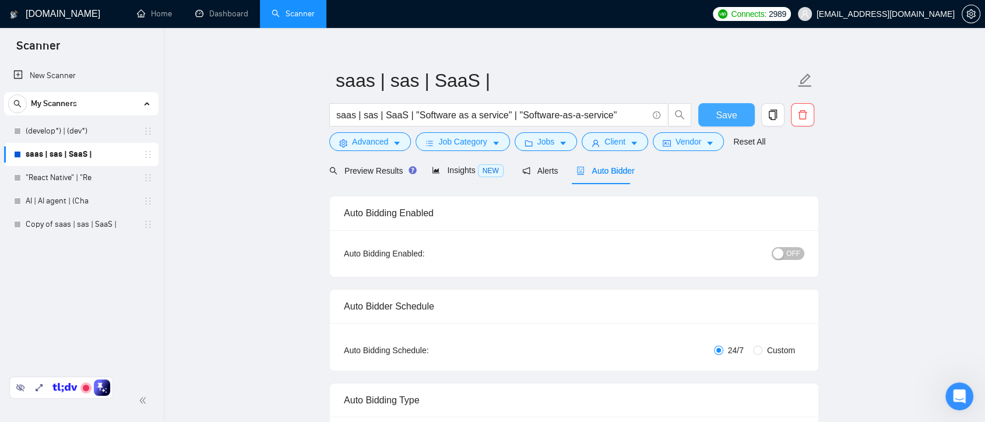
click at [717, 121] on span "Save" at bounding box center [726, 115] width 21 height 15
click at [136, 181] on link "Copy of saas | sas | SaaS |" at bounding box center [81, 177] width 111 height 23
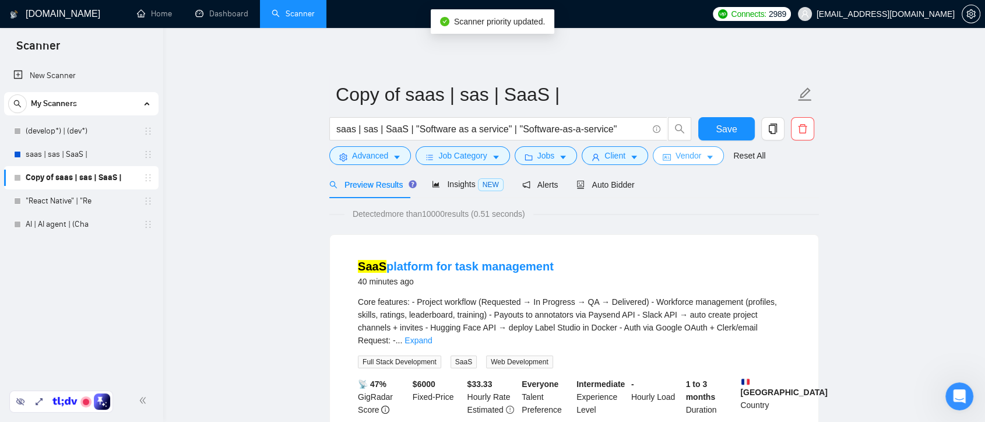
click at [699, 157] on button "Vendor" at bounding box center [688, 155] width 71 height 19
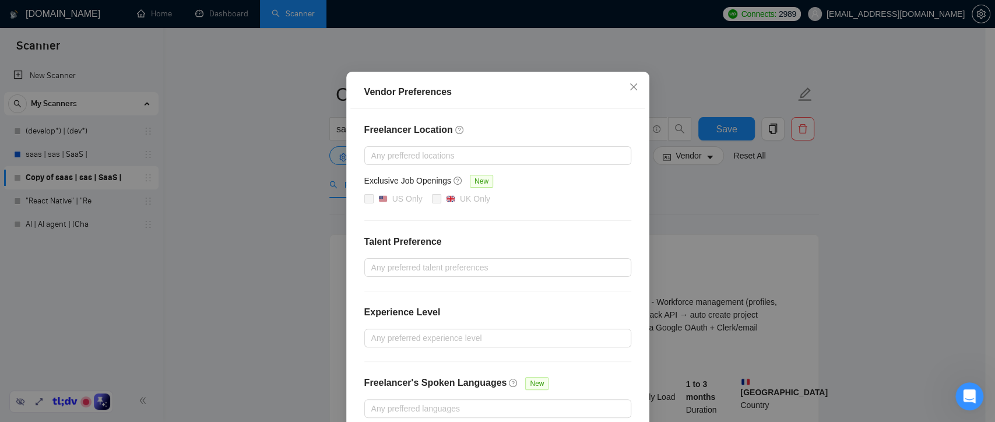
scroll to position [76, 0]
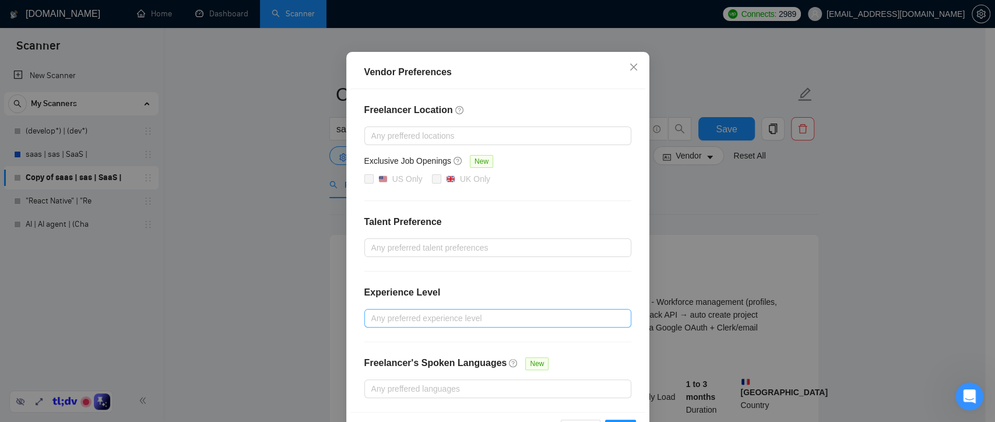
click at [498, 315] on div at bounding box center [491, 318] width 249 height 14
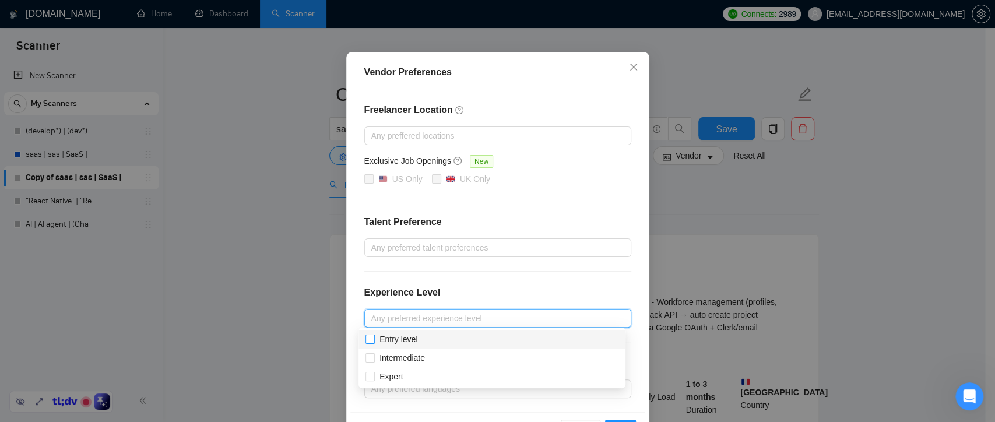
click at [372, 343] on span at bounding box center [369, 339] width 9 height 9
click at [372, 343] on input "Entry level" at bounding box center [369, 339] width 8 height 8
checkbox input "false"
click at [368, 360] on input "Intermediate" at bounding box center [369, 357] width 8 height 8
checkbox input "true"
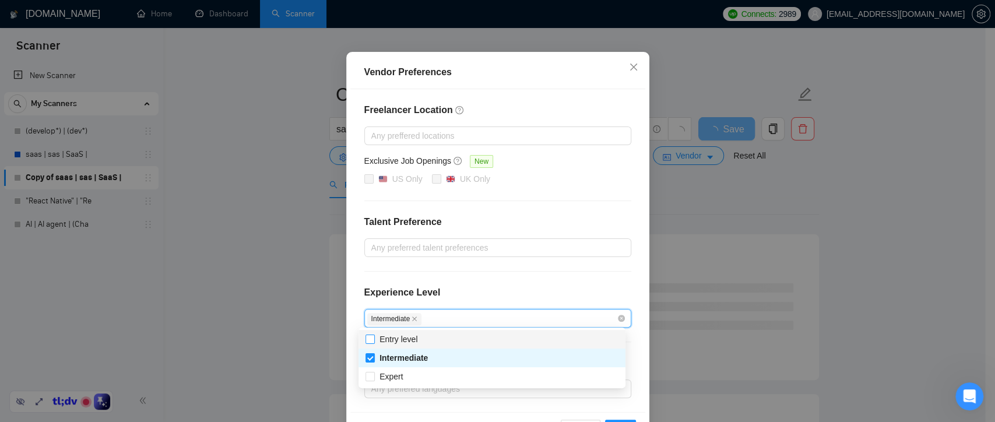
click at [371, 333] on label "Entry level" at bounding box center [393, 339] width 57 height 13
click at [371, 335] on input "Entry level" at bounding box center [369, 339] width 8 height 8
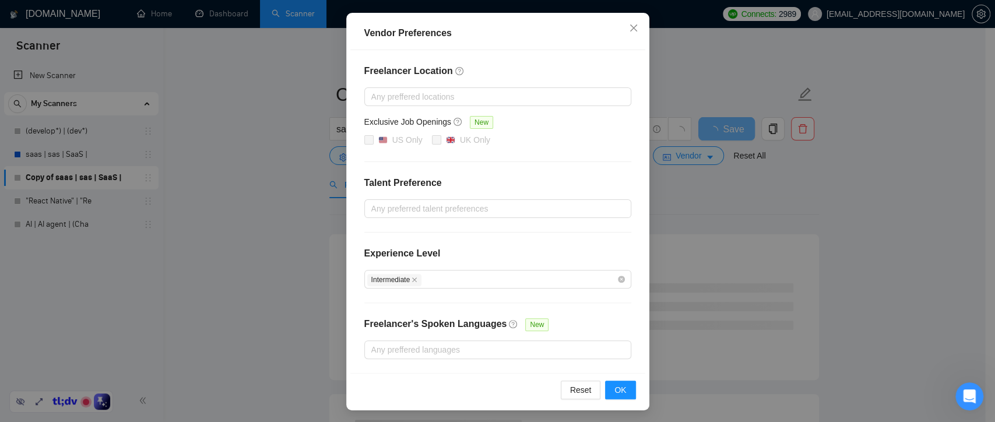
click at [426, 279] on div "Intermediate" at bounding box center [491, 279] width 249 height 14
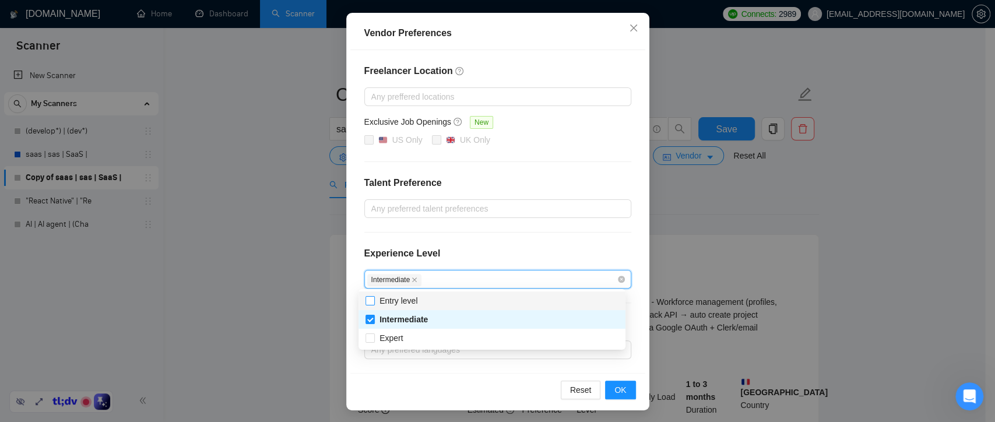
click at [370, 301] on input "Entry level" at bounding box center [369, 300] width 8 height 8
checkbox input "true"
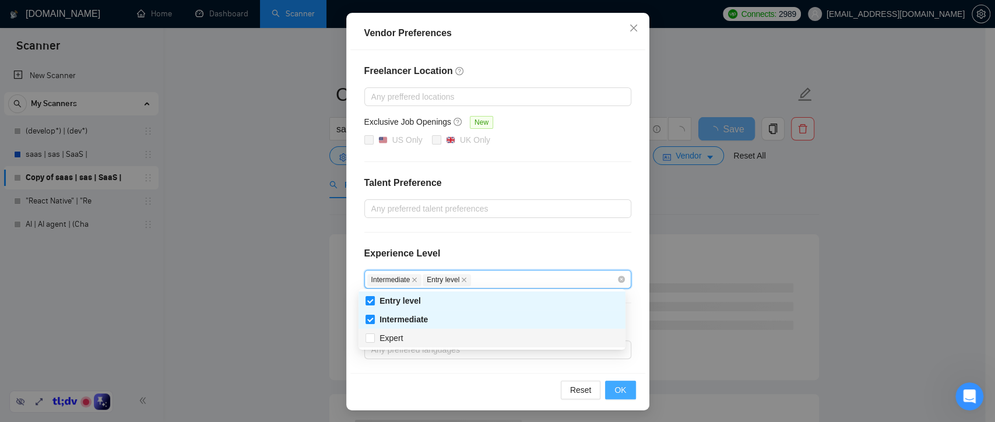
click at [609, 383] on button "OK" at bounding box center [620, 390] width 30 height 19
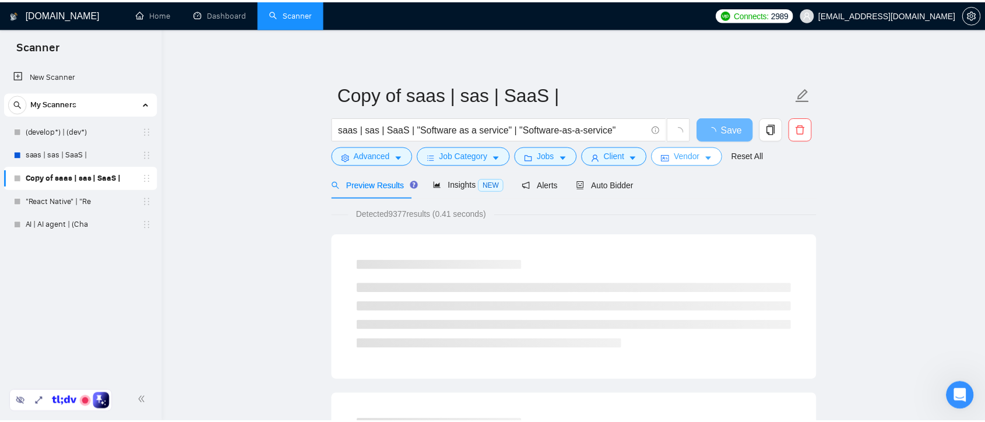
scroll to position [0, 0]
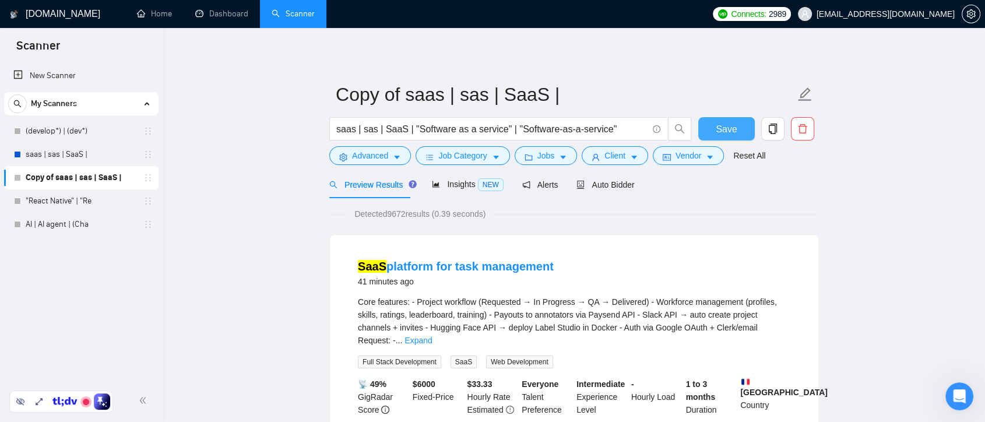
click at [716, 134] on span "Save" at bounding box center [726, 129] width 21 height 15
click at [602, 182] on span "Auto Bidder" at bounding box center [605, 184] width 58 height 9
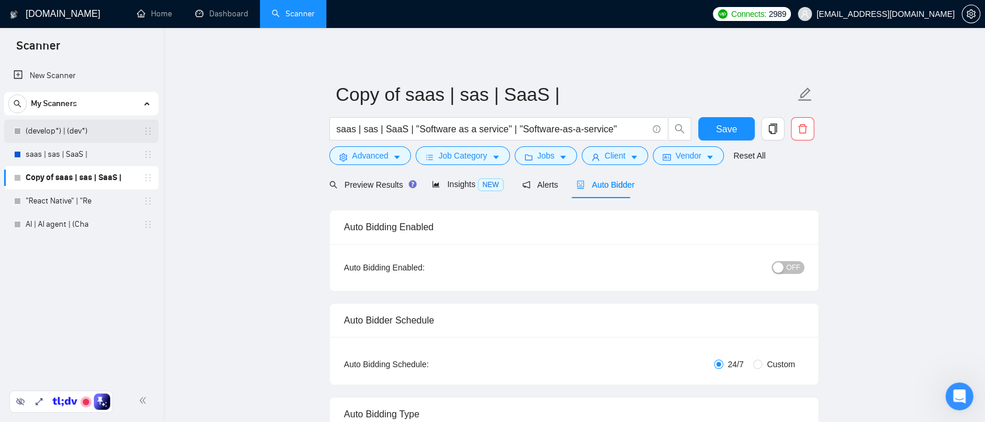
click at [113, 133] on link "(develop*) | (dev*)" at bounding box center [81, 130] width 111 height 23
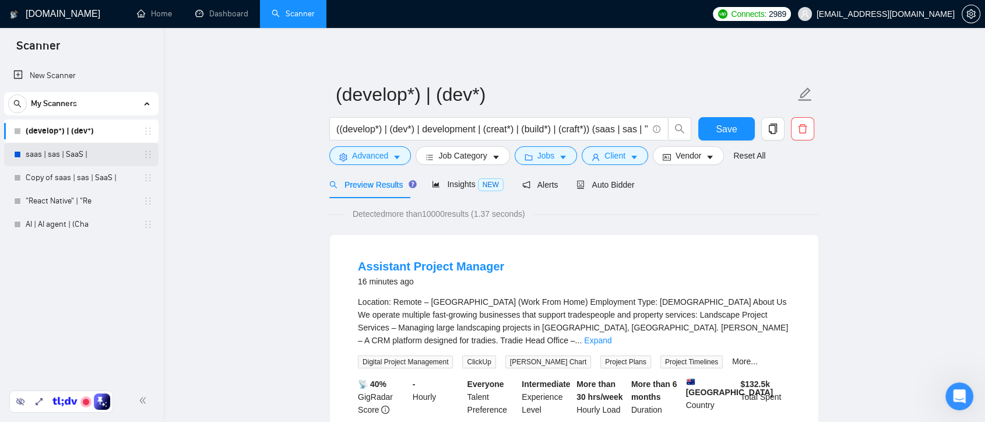
click at [103, 156] on link "saas | sas | SaaS |" at bounding box center [81, 154] width 111 height 23
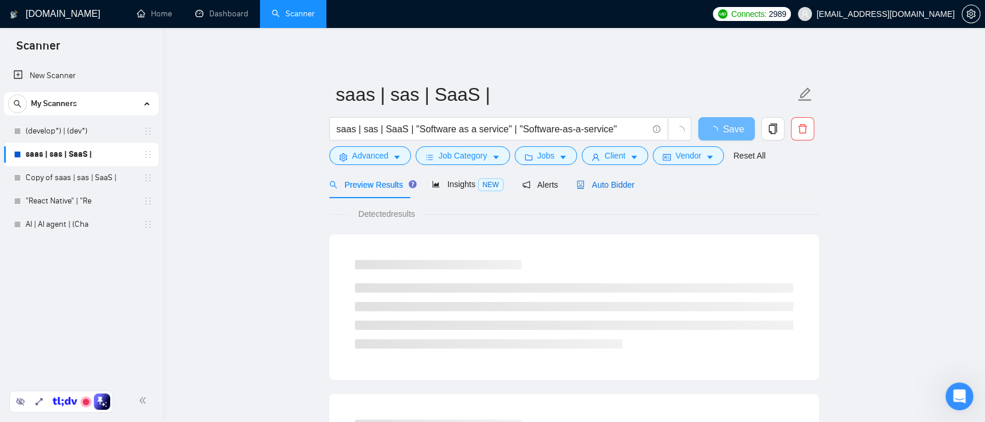
click at [606, 181] on span "Auto Bidder" at bounding box center [605, 184] width 58 height 9
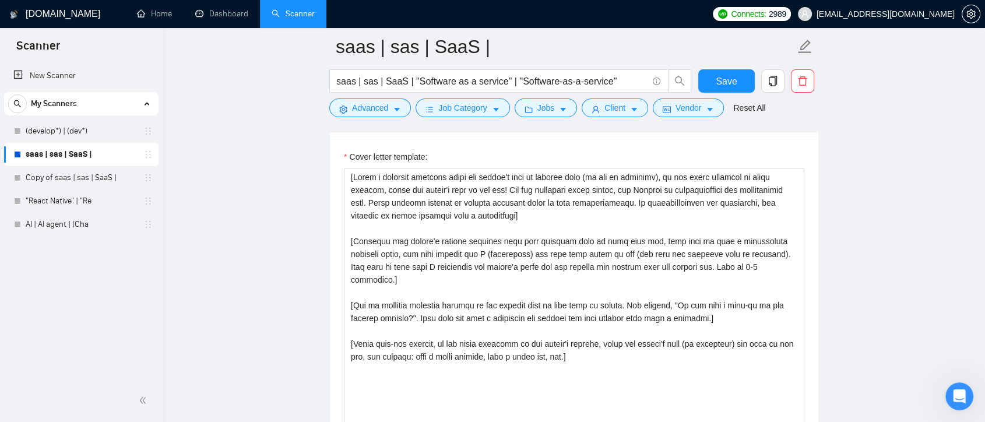
scroll to position [1271, 0]
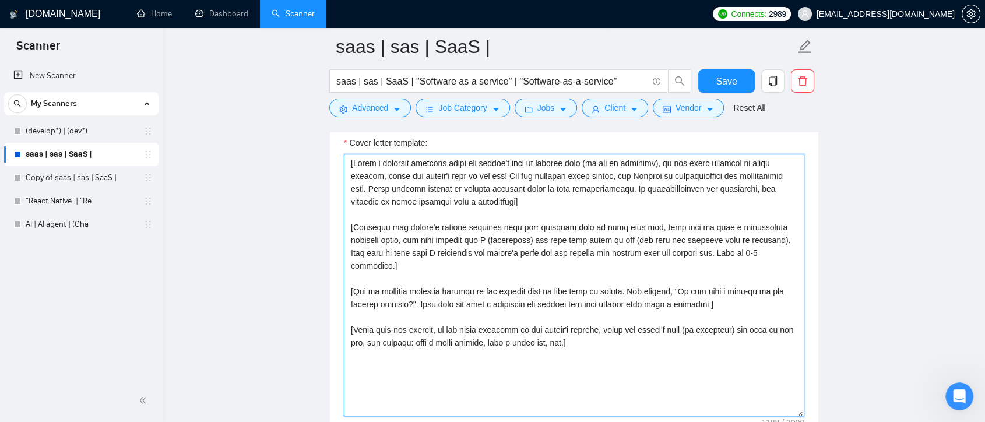
click at [542, 199] on textarea "Cover letter template:" at bounding box center [574, 285] width 460 height 262
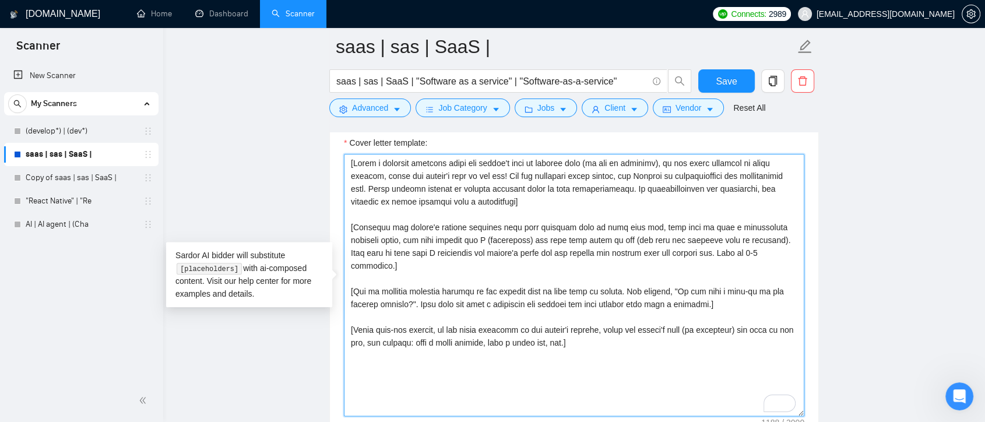
drag, startPoint x: 526, startPoint y: 203, endPoint x: 354, endPoint y: 154, distance: 178.6
click at [354, 154] on textarea "Cover letter template:" at bounding box center [574, 285] width 460 height 262
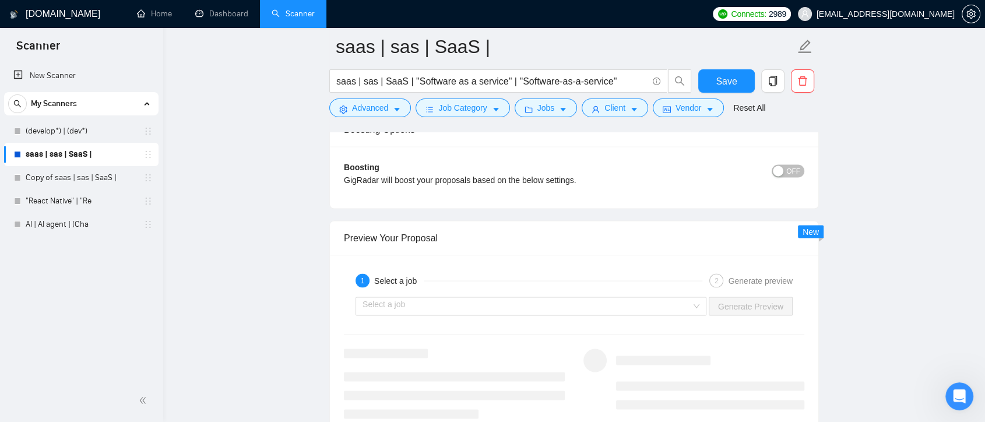
scroll to position [2096, 0]
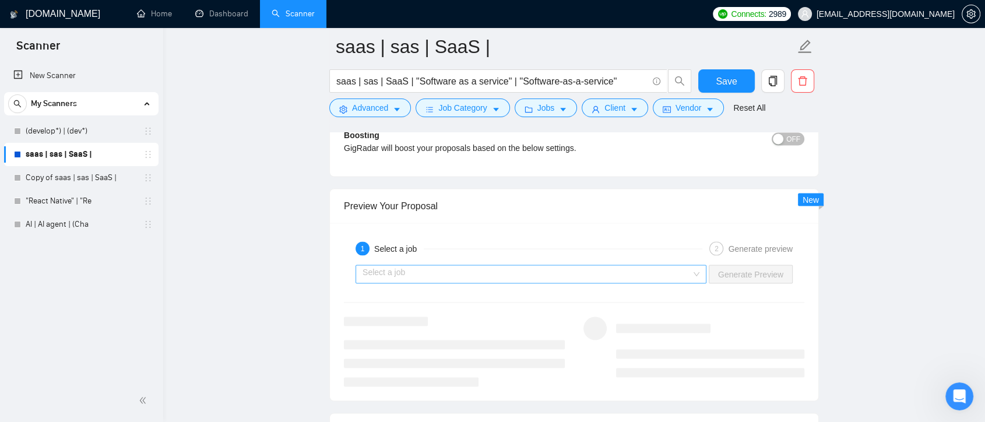
click at [682, 269] on input "search" at bounding box center [527, 273] width 329 height 17
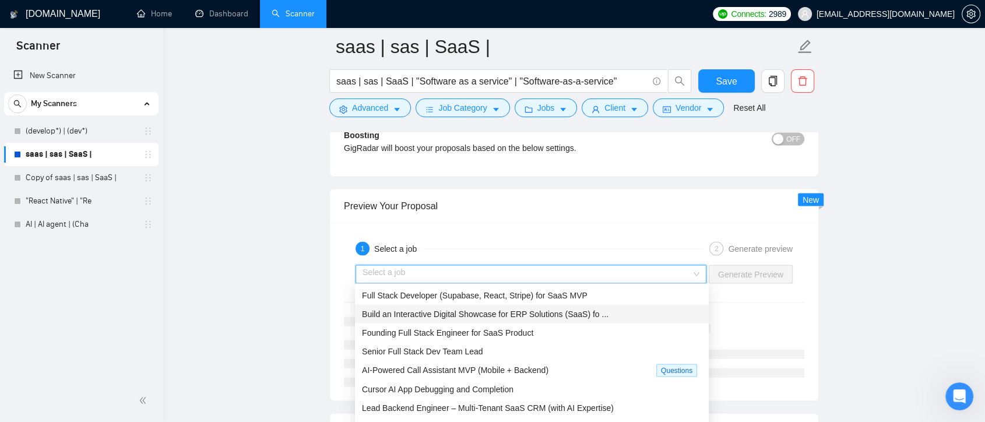
click at [610, 319] on div "Build an Interactive Digital Showcase for ERP Solutions (SaaS) fo ..." at bounding box center [532, 313] width 354 height 19
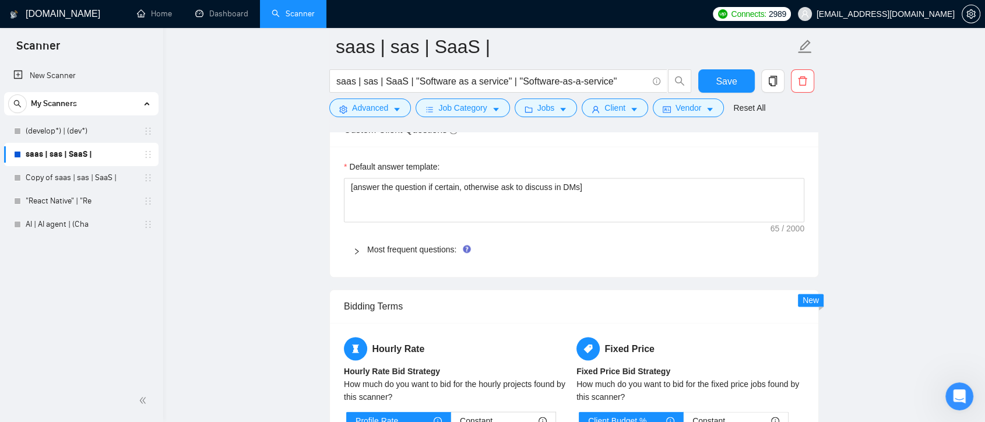
scroll to position [1634, 0]
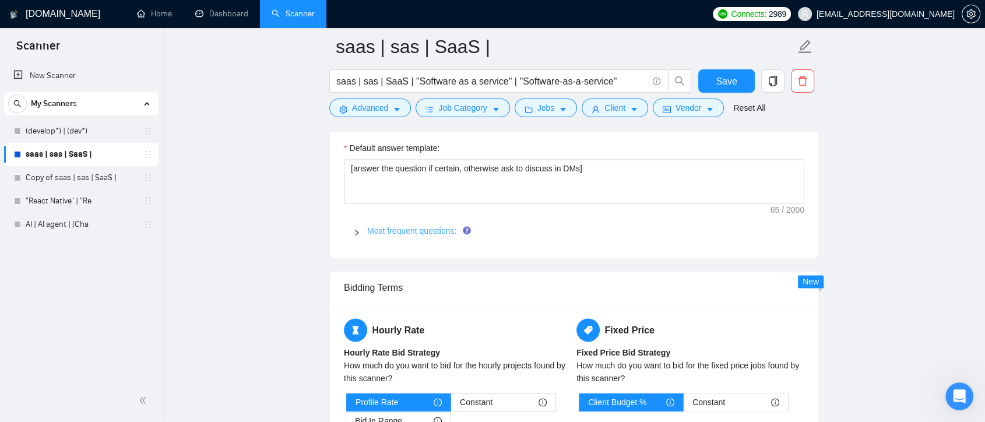
click at [442, 226] on link "Most frequent questions:" at bounding box center [411, 230] width 89 height 9
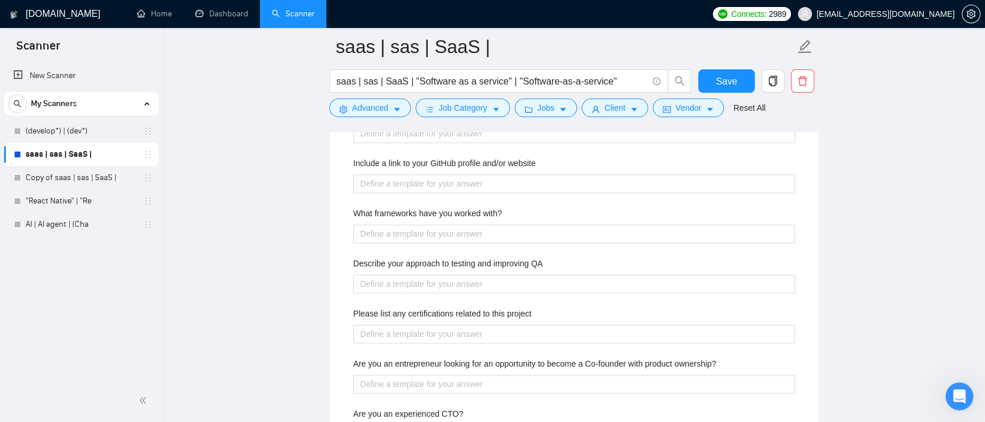
scroll to position [1795, 0]
